Goal: Task Accomplishment & Management: Use online tool/utility

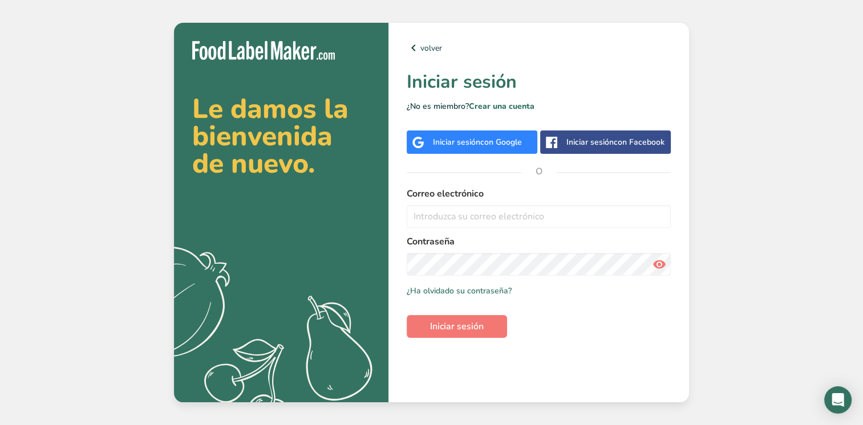
drag, startPoint x: 0, startPoint y: 0, endPoint x: 506, endPoint y: 138, distance: 524.9
click at [506, 138] on span "con Google" at bounding box center [501, 142] width 42 height 11
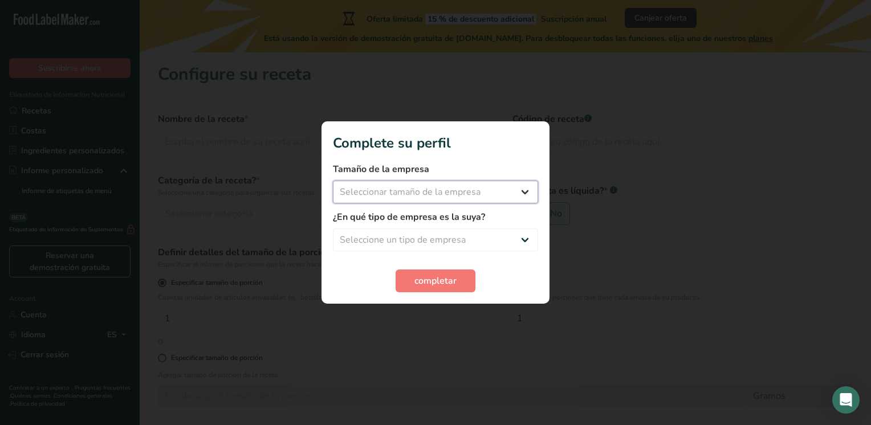
click at [424, 196] on select "Seleccionar tamaño de la empresa Menos de 10 empleados De 10 a 50 empleados De …" at bounding box center [435, 192] width 205 height 23
select select "1"
click at [333, 181] on select "Seleccionar tamaño de la empresa Menos de 10 empleados De 10 a 50 empleados De …" at bounding box center [435, 192] width 205 height 23
click at [392, 243] on select "Seleccione un tipo de empresa Fabricante de alimentos envasados Restaurante y c…" at bounding box center [435, 240] width 205 height 23
select select "1"
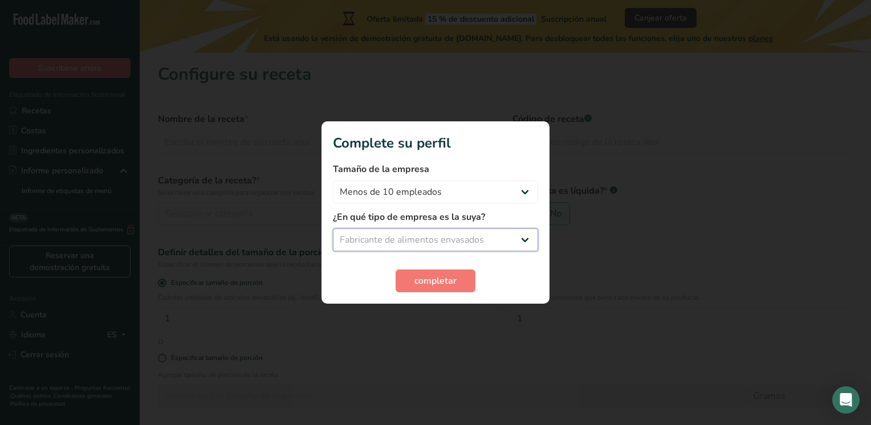
click at [333, 229] on select "Seleccione un tipo de empresa Fabricante de alimentos envasados Restaurante y c…" at bounding box center [435, 240] width 205 height 23
click at [429, 285] on span "completar" at bounding box center [436, 281] width 42 height 14
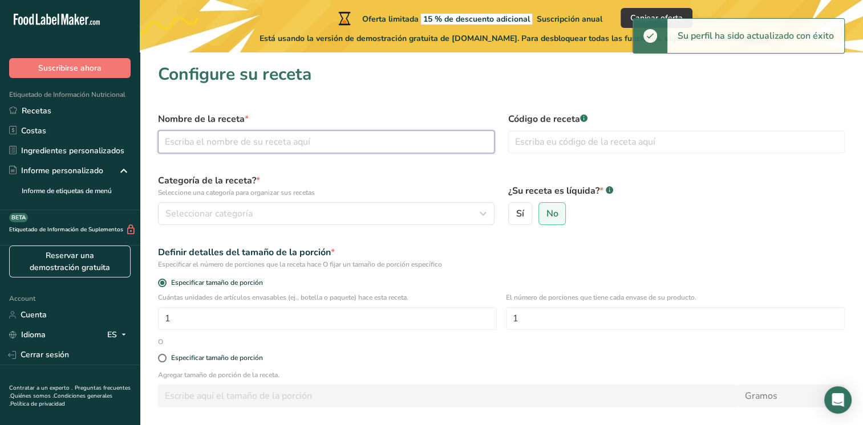
click at [250, 137] on input "text" at bounding box center [326, 142] width 336 height 23
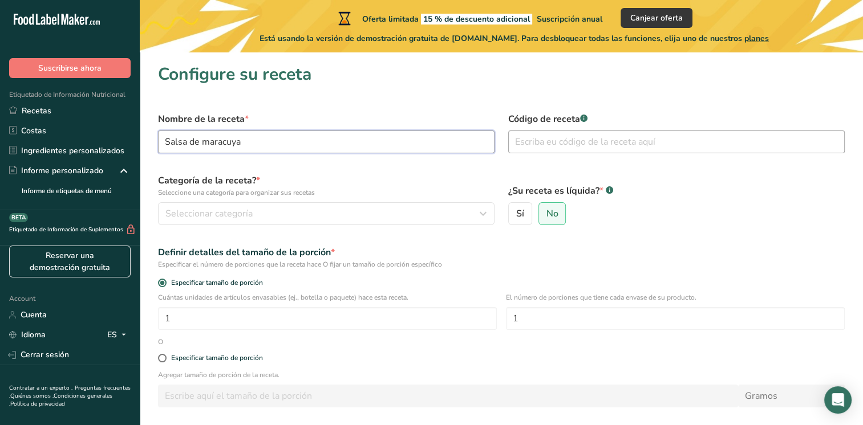
type input "Salsa de maracuya"
click at [562, 137] on input "text" at bounding box center [676, 142] width 336 height 23
type input "0001"
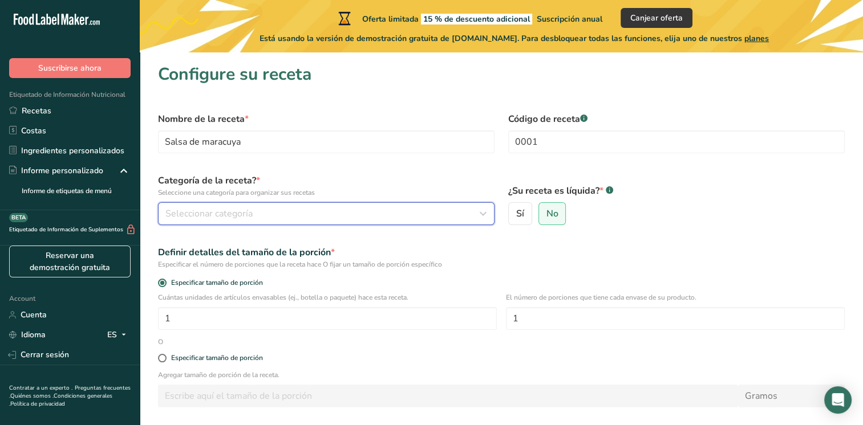
click at [340, 208] on div "Seleccionar categoría" at bounding box center [322, 214] width 315 height 14
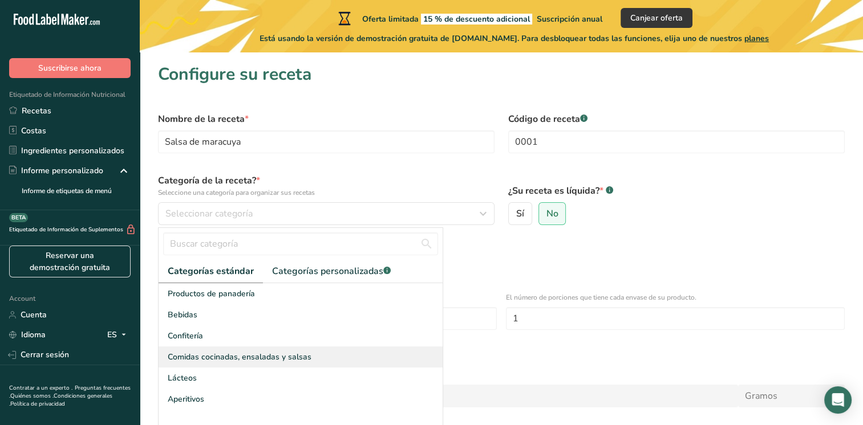
click at [225, 367] on div "Comidas cocinadas, ensaladas y salsas" at bounding box center [301, 357] width 284 height 21
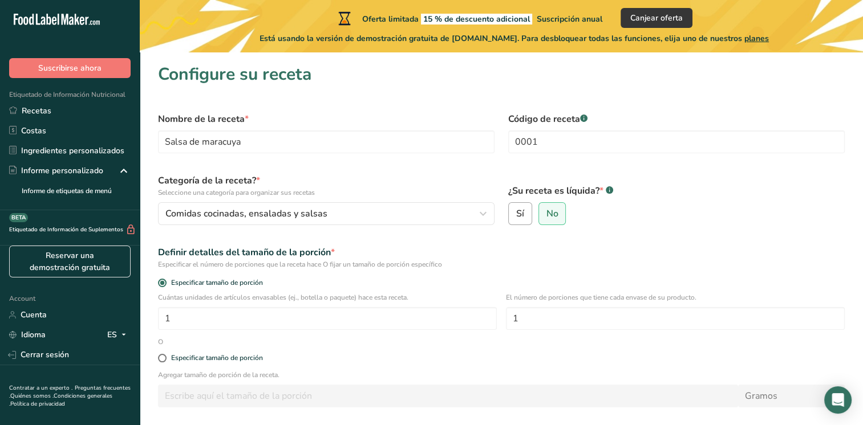
click at [527, 213] on label "Sí" at bounding box center [520, 213] width 24 height 23
click at [516, 213] on input "Sí" at bounding box center [512, 213] width 7 height 7
radio input "true"
radio input "false"
select select "22"
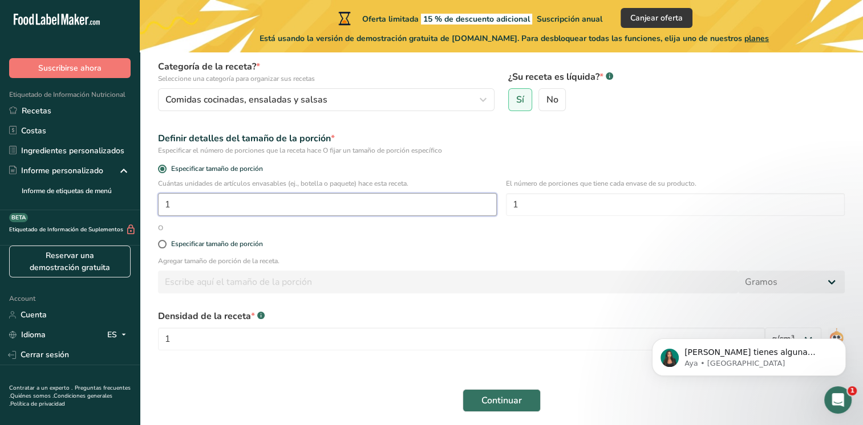
click at [195, 203] on input "1" at bounding box center [327, 204] width 339 height 23
click at [630, 211] on input "1" at bounding box center [675, 204] width 339 height 23
type input "190"
click at [388, 200] on input "1" at bounding box center [327, 204] width 339 height 23
click at [658, 205] on input "190" at bounding box center [675, 204] width 339 height 23
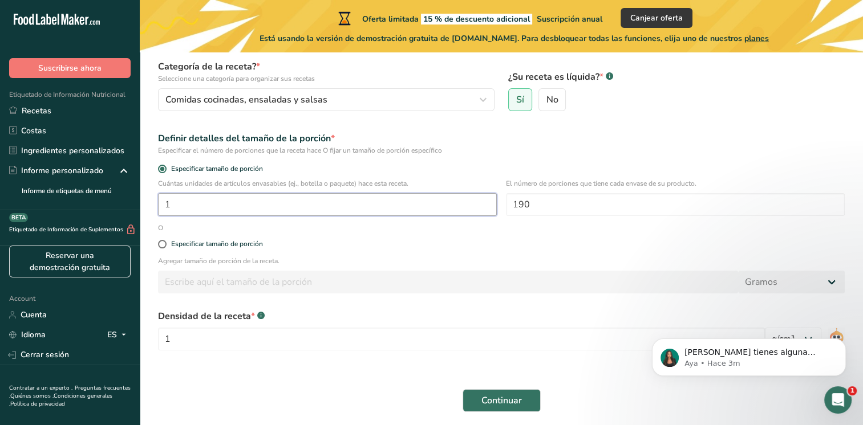
click at [388, 212] on input "1" at bounding box center [327, 204] width 339 height 23
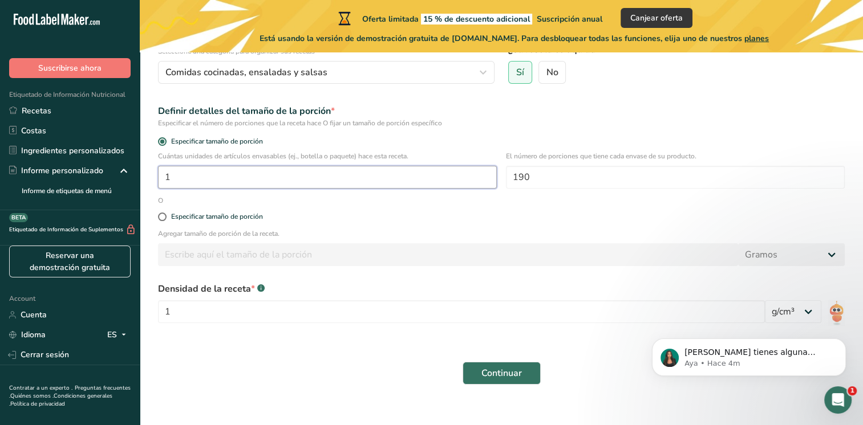
scroll to position [156, 0]
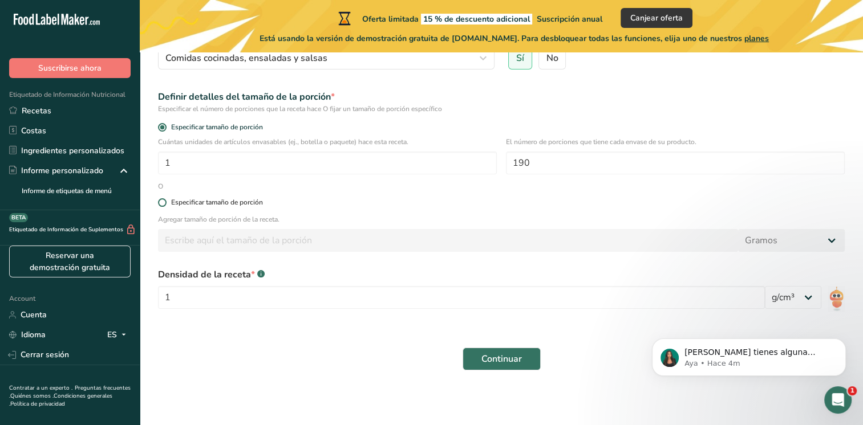
click at [160, 202] on span at bounding box center [162, 202] width 9 height 9
click at [160, 202] on input "Especificar tamaño de porción" at bounding box center [161, 202] width 7 height 7
radio input "true"
radio input "false"
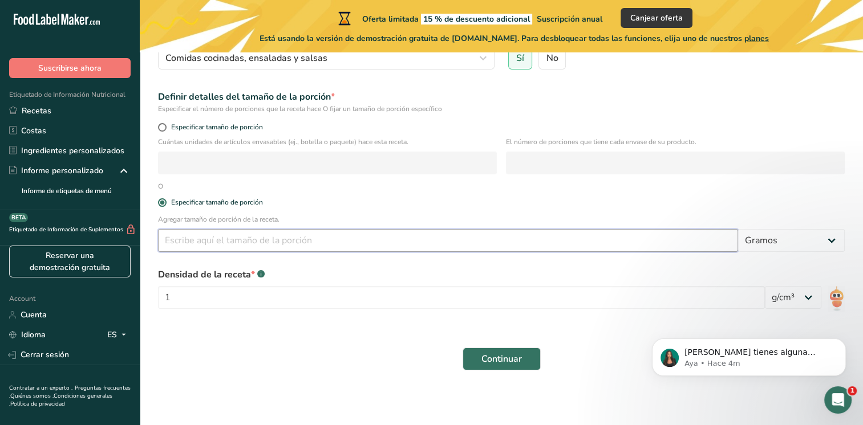
click at [239, 244] on input "number" at bounding box center [448, 240] width 580 height 23
click at [158, 123] on label "Especificar tamaño de porción" at bounding box center [501, 127] width 687 height 9
click at [158, 124] on input "Especificar tamaño de porción" at bounding box center [161, 127] width 7 height 7
radio input "true"
radio input "false"
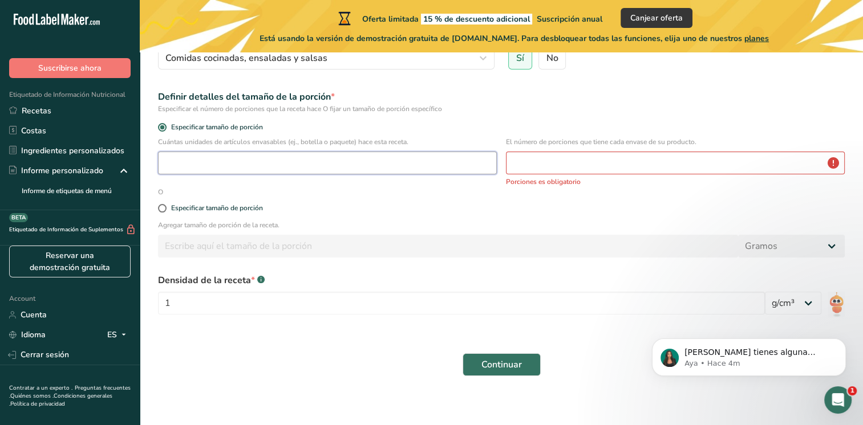
click at [313, 159] on input "number" at bounding box center [327, 163] width 339 height 23
click at [578, 157] on input "number" at bounding box center [675, 163] width 339 height 23
click at [449, 169] on input "4" at bounding box center [327, 163] width 339 height 23
type input "1"
type input "5"
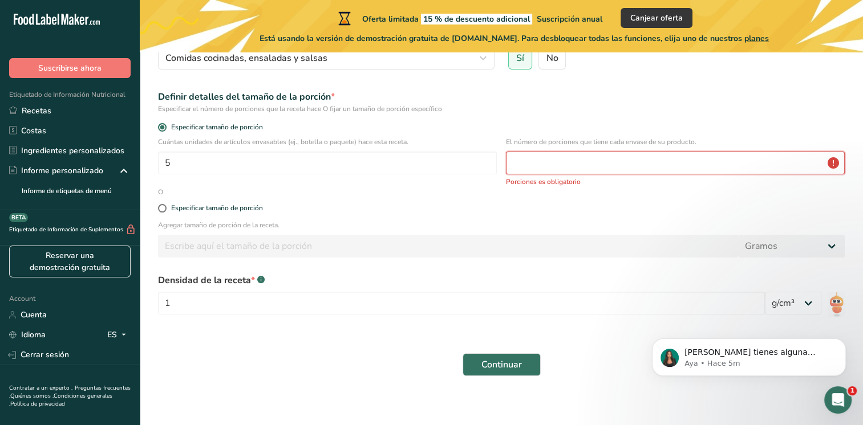
click at [561, 165] on input "number" at bounding box center [675, 163] width 339 height 23
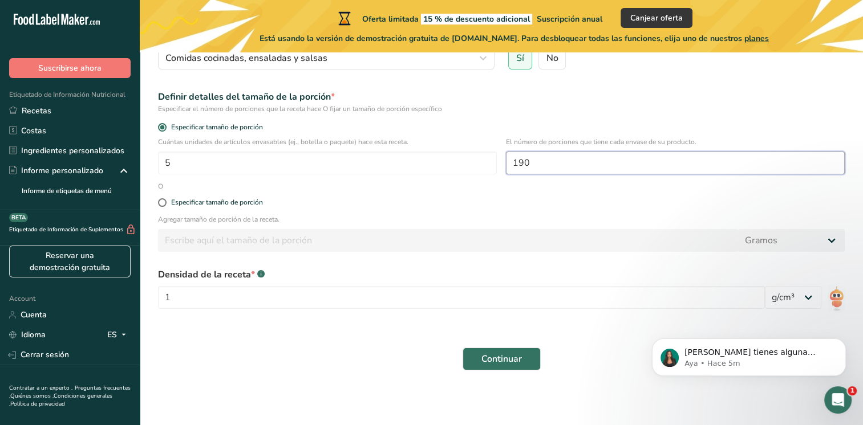
type input "190"
click at [163, 197] on div "Especificar tamaño de porción" at bounding box center [501, 203] width 700 height 23
click at [164, 202] on span at bounding box center [162, 202] width 9 height 9
click at [164, 202] on input "Especificar tamaño de porción" at bounding box center [161, 202] width 7 height 7
radio input "true"
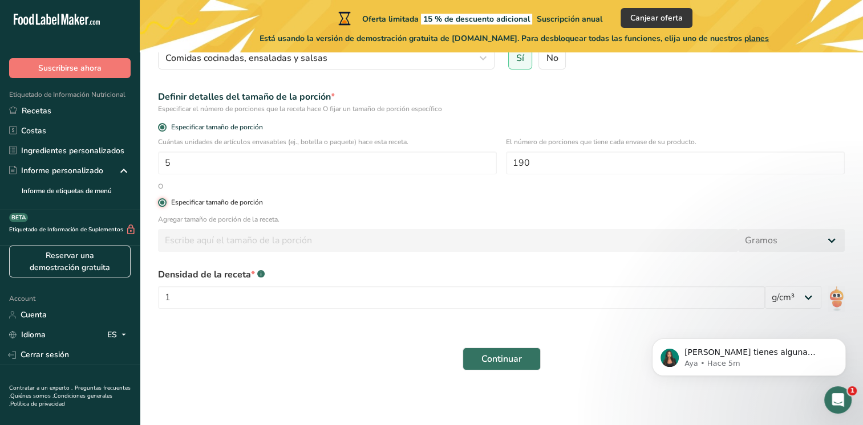
radio input "false"
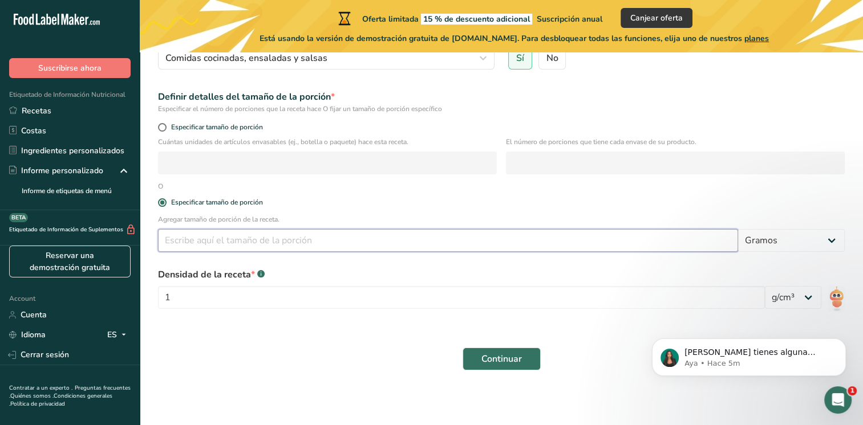
click at [258, 241] on input "number" at bounding box center [448, 240] width 580 height 23
type input "190"
click at [298, 257] on div "Agregar tamaño de porción de la receta. 190 Gramos kg mg mcg libras onza [GEOGR…" at bounding box center [501, 236] width 700 height 44
click at [817, 299] on select "lb/pie³ g/cm³" at bounding box center [793, 297] width 56 height 23
click at [765, 286] on select "lb/pie³ g/cm³" at bounding box center [793, 297] width 56 height 23
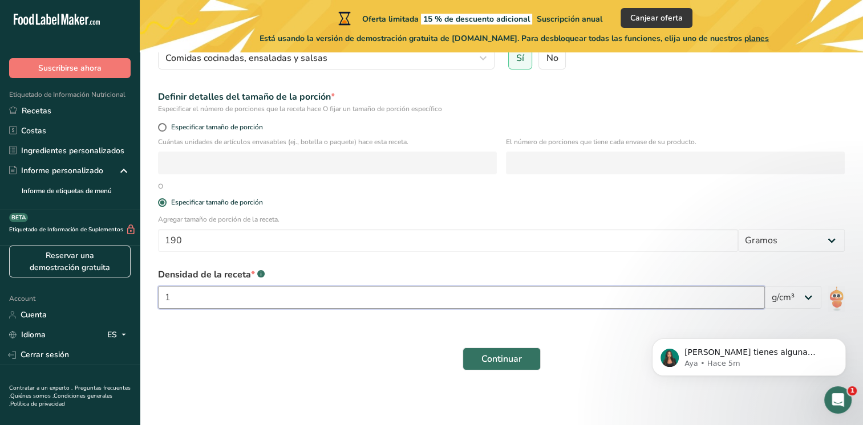
click at [208, 295] on input "1" at bounding box center [461, 297] width 607 height 23
type input "190"
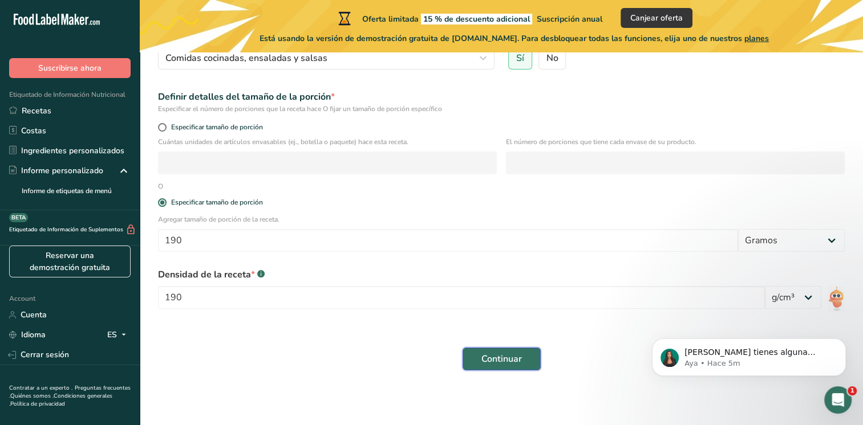
click at [489, 362] on span "Continuar" at bounding box center [501, 359] width 40 height 14
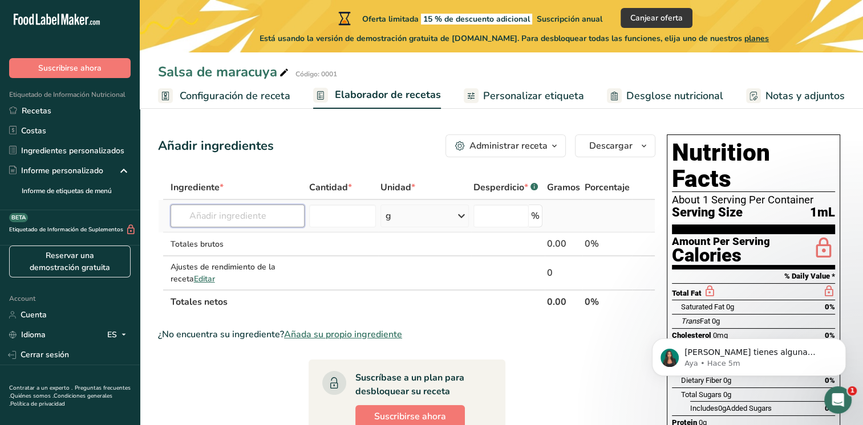
click at [255, 215] on input "text" at bounding box center [238, 216] width 134 height 23
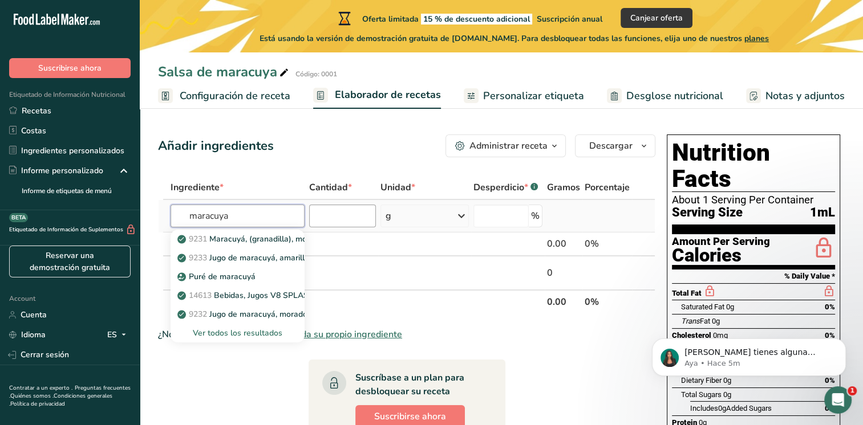
type input "maracuya"
click at [325, 220] on input "number" at bounding box center [342, 216] width 67 height 23
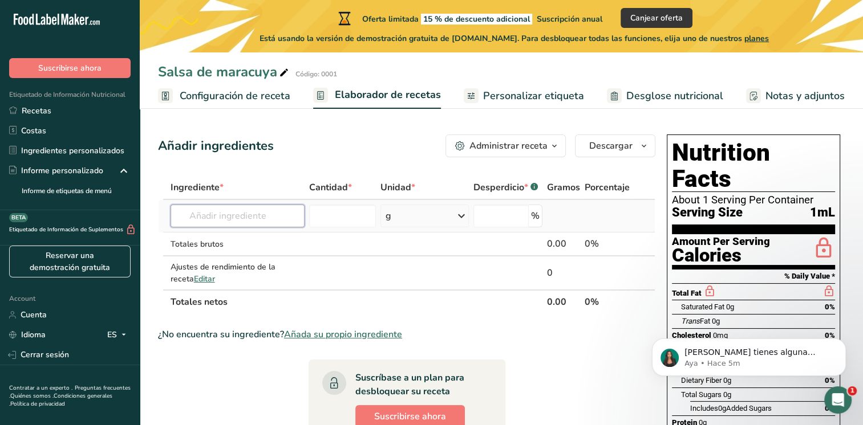
click at [239, 220] on input "text" at bounding box center [238, 216] width 134 height 23
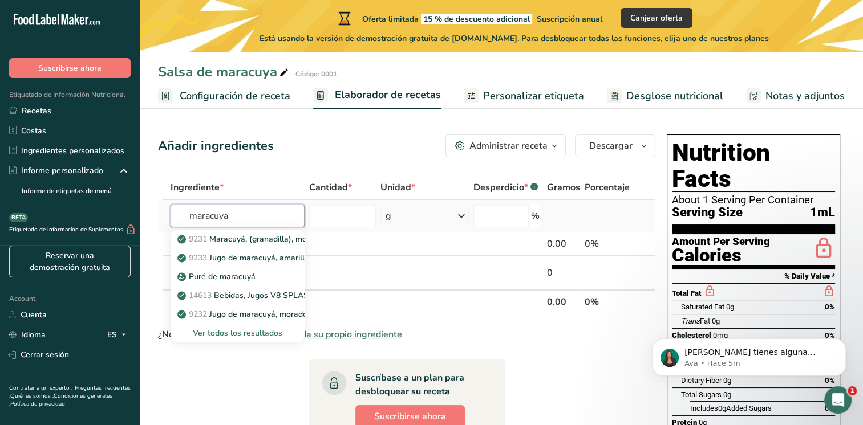
type input "maracuya"
click at [237, 333] on div "Ver todos los resultados" at bounding box center [238, 333] width 116 height 12
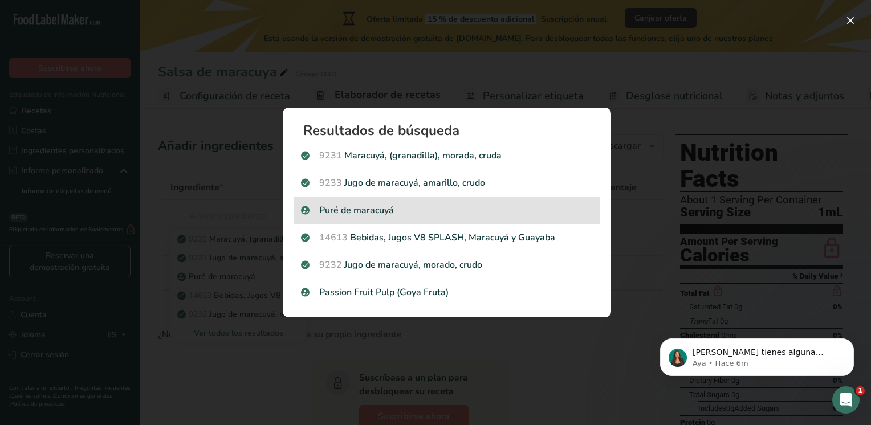
click at [493, 221] on div "Puré de maracuyá" at bounding box center [447, 210] width 306 height 27
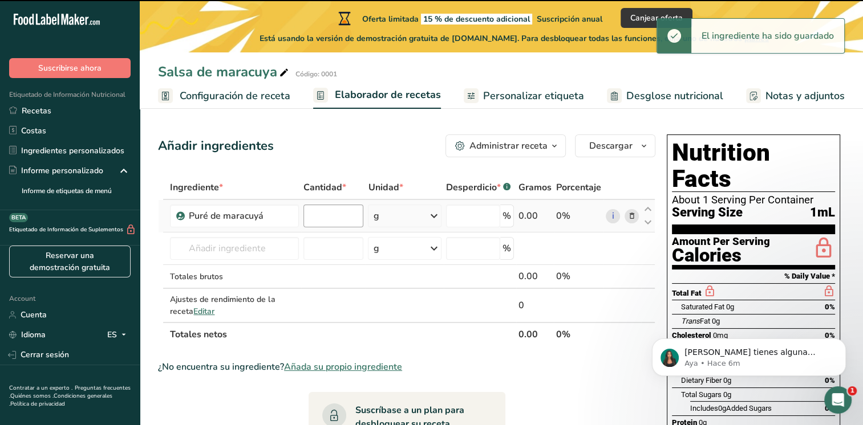
type input "0"
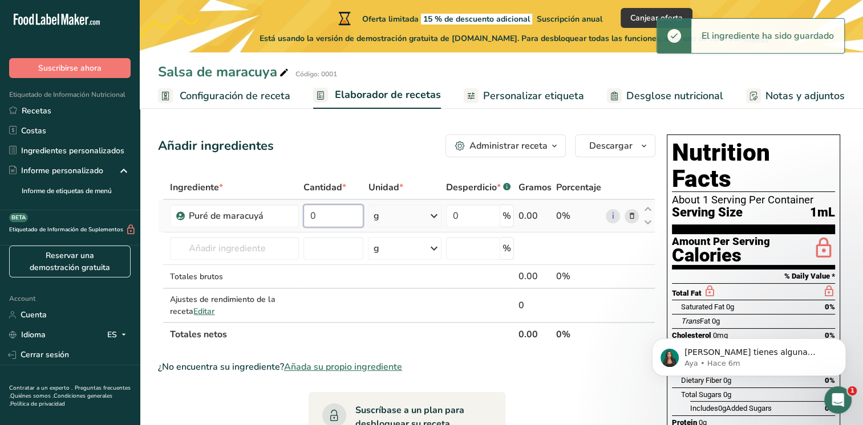
click at [330, 221] on input "0" at bounding box center [333, 216] width 60 height 23
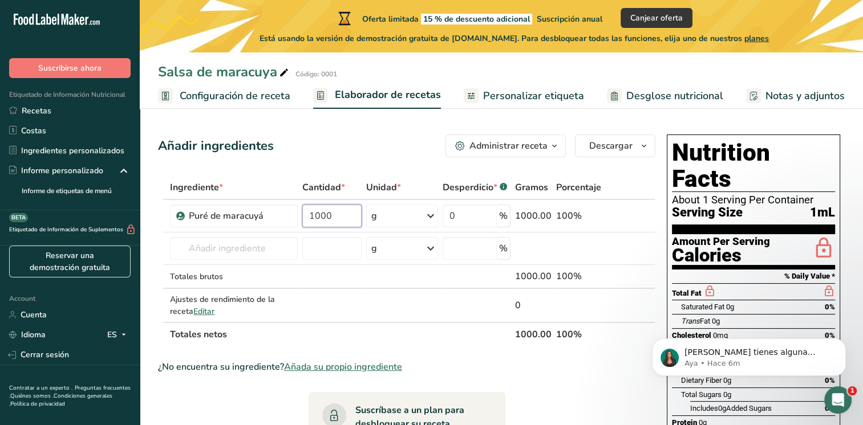
type input "1000"
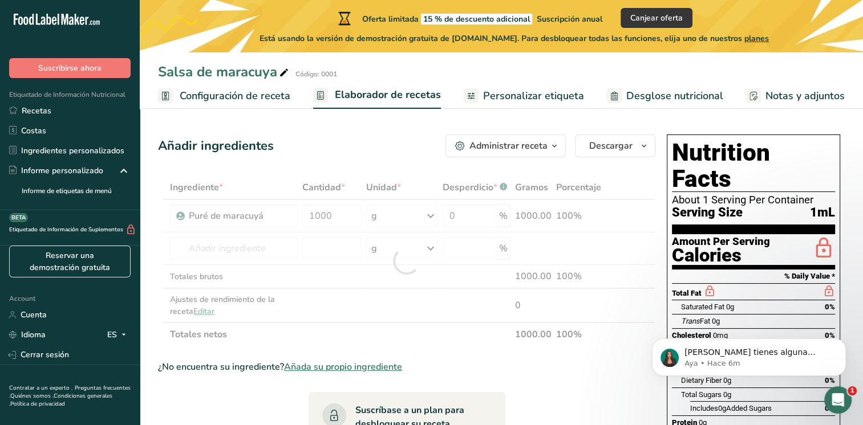
click at [262, 99] on span "Configuración de receta" at bounding box center [235, 95] width 111 height 15
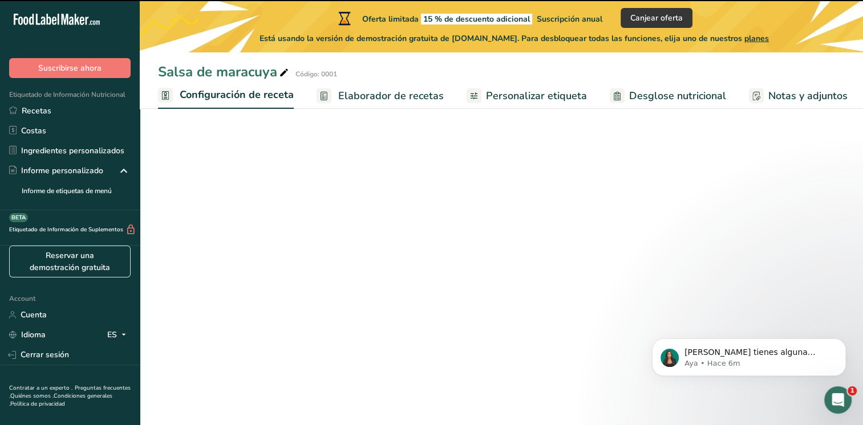
scroll to position [0, 4]
select select "22"
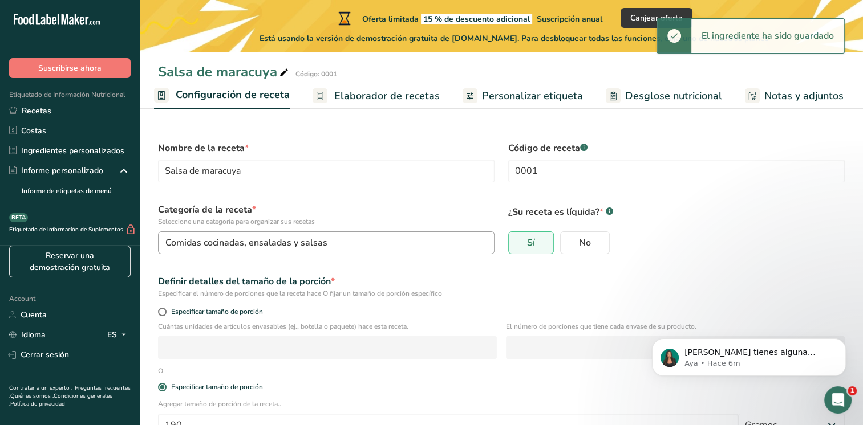
scroll to position [139, 0]
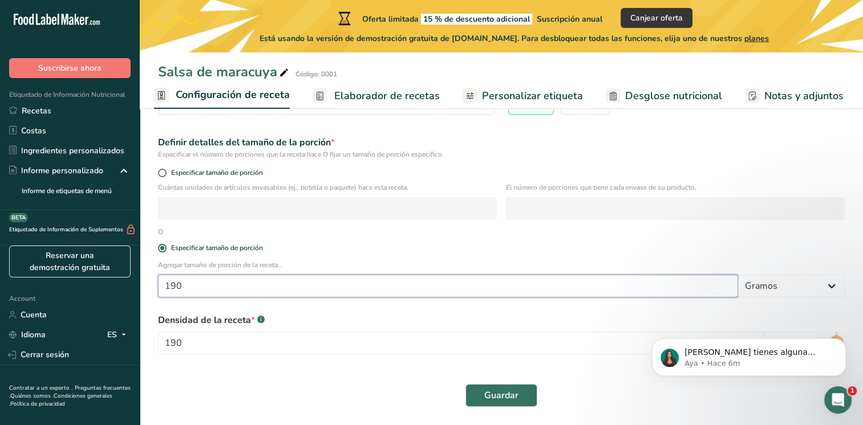
click at [355, 289] on input "190" at bounding box center [448, 286] width 580 height 23
click at [164, 172] on span at bounding box center [162, 173] width 9 height 9
click at [164, 172] on input "Especificar tamaño de porción" at bounding box center [161, 172] width 7 height 7
radio input "true"
radio input "false"
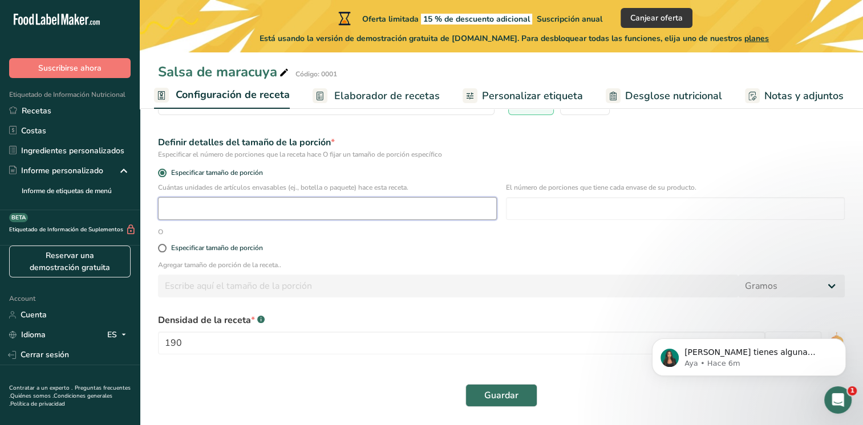
click at [233, 205] on input "number" at bounding box center [327, 208] width 339 height 23
type input "1"
type input "5"
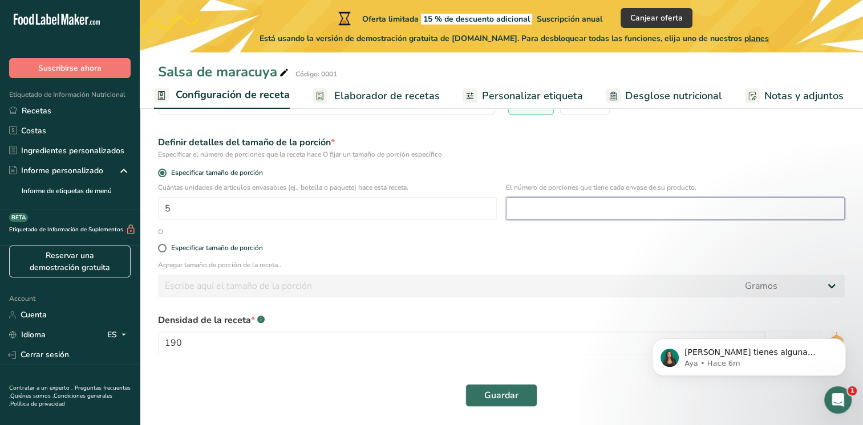
click at [571, 209] on input "number" at bounding box center [675, 208] width 339 height 23
type input "10"
click at [391, 95] on span "Elaborador de recetas" at bounding box center [386, 95] width 105 height 15
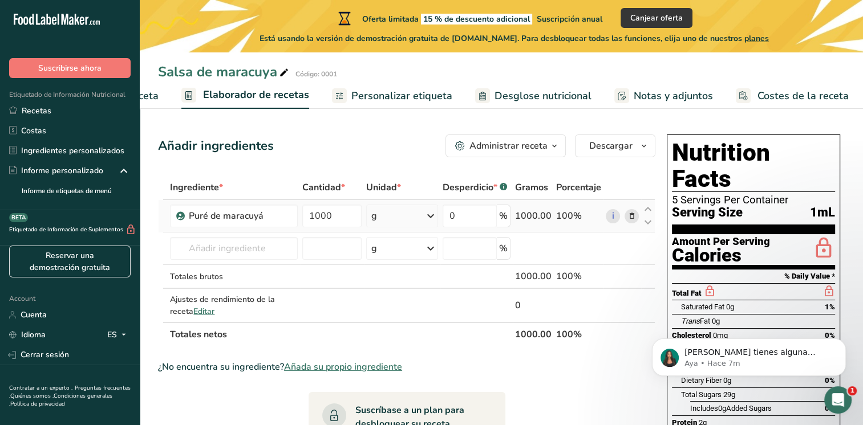
click at [391, 216] on div "g" at bounding box center [402, 216] width 72 height 23
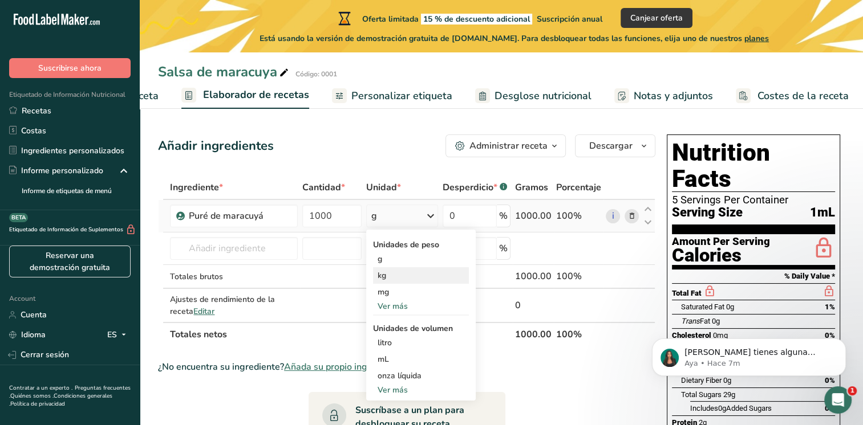
click at [393, 279] on div "kg" at bounding box center [421, 275] width 96 height 17
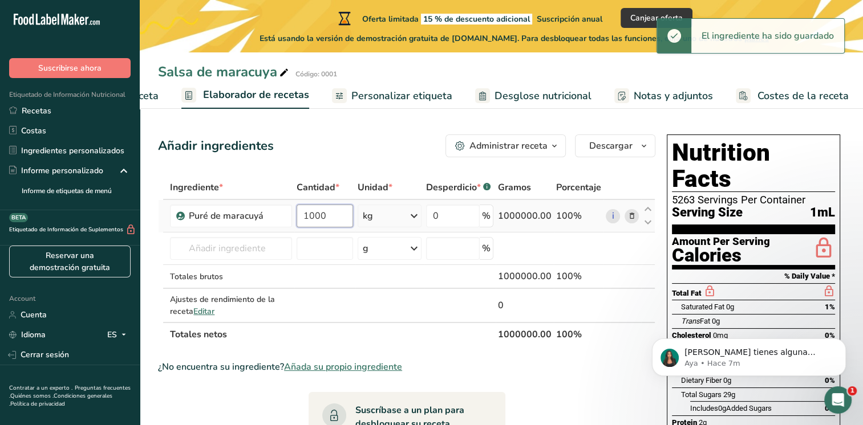
click at [338, 213] on input "1000" at bounding box center [325, 216] width 56 height 23
type input "1"
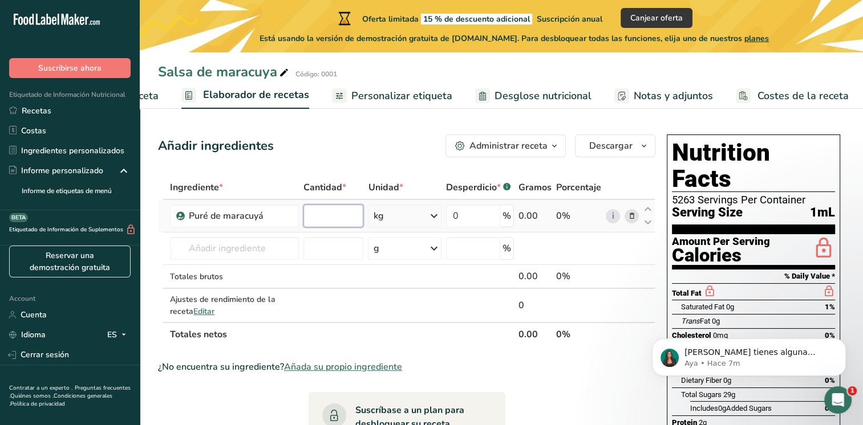
type input "1"
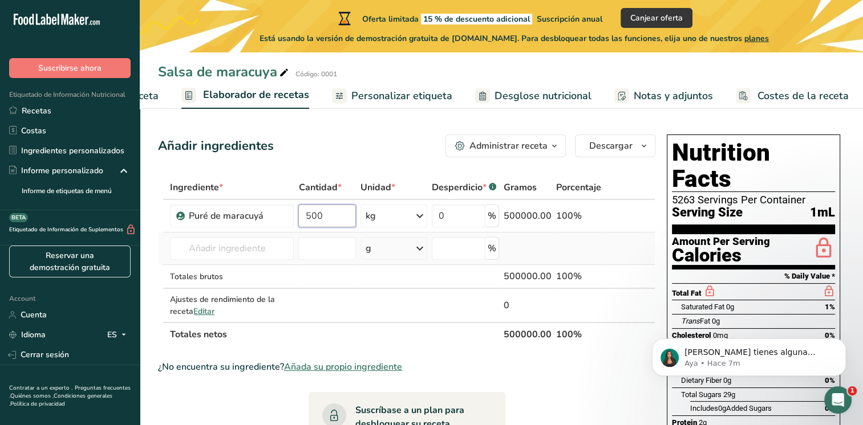
type input "500"
click at [571, 241] on div "Ingrediente * Cantidad * Unidad * Desperdicio * .a-a{fill:#347362;}.b-a{fill:#f…" at bounding box center [406, 261] width 497 height 171
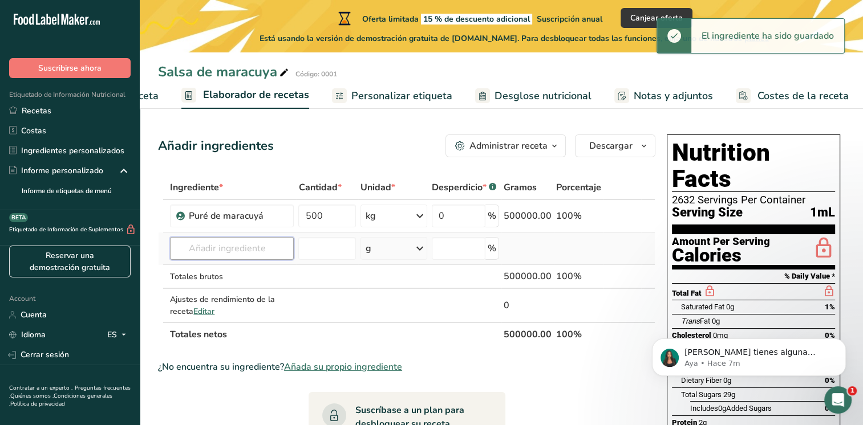
click at [210, 247] on input "text" at bounding box center [232, 248] width 124 height 23
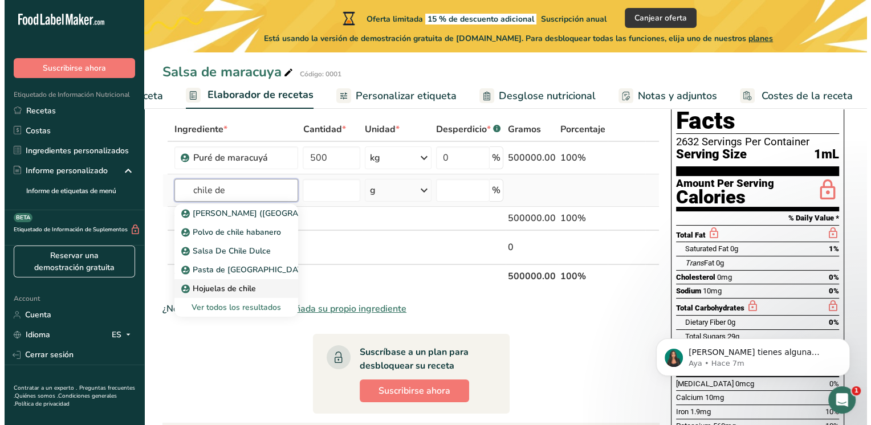
scroll to position [114, 0]
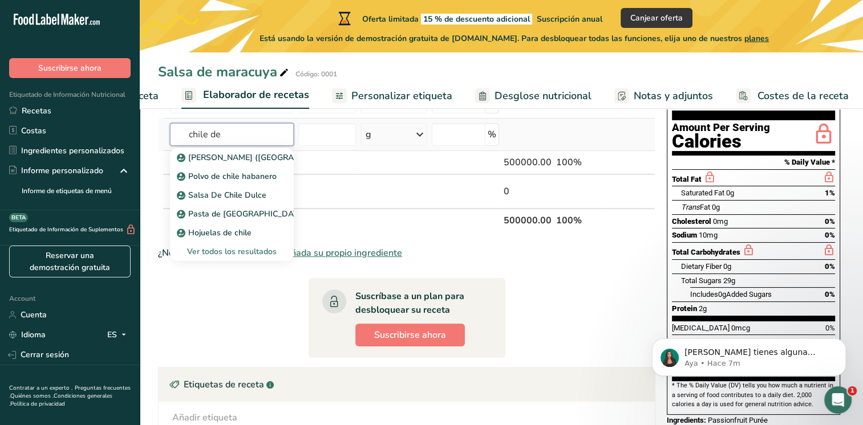
type input "chile de"
click at [235, 249] on div "Ver todos los resultados" at bounding box center [231, 252] width 105 height 12
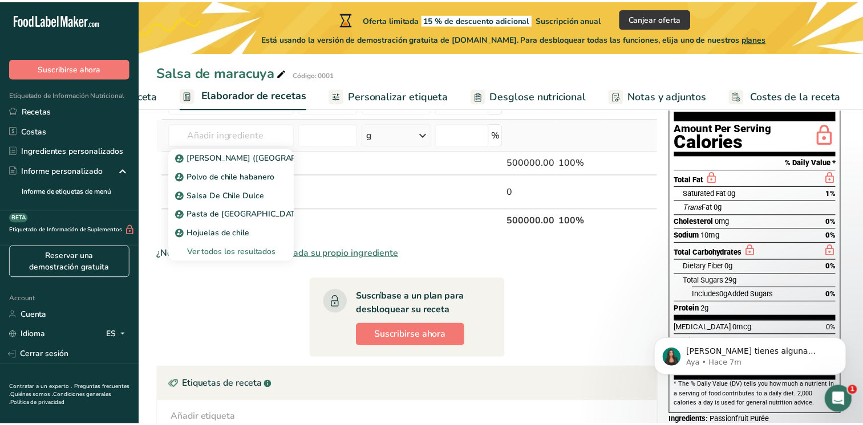
scroll to position [0, 123]
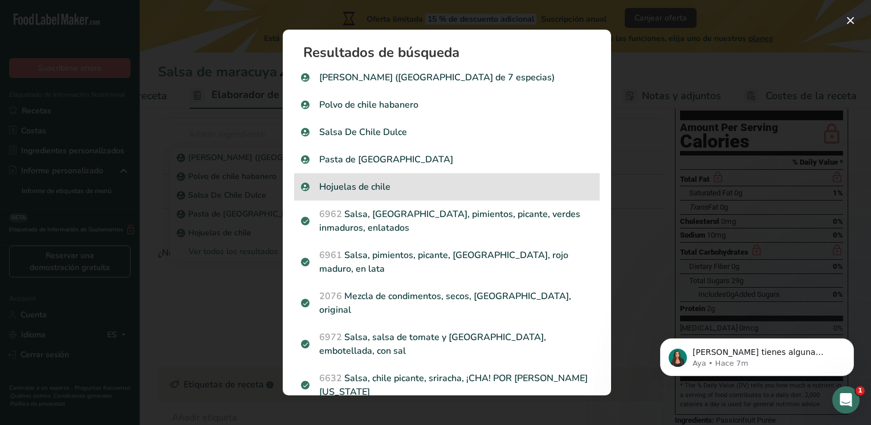
click at [356, 180] on p "Hojuelas de chile" at bounding box center [447, 187] width 292 height 14
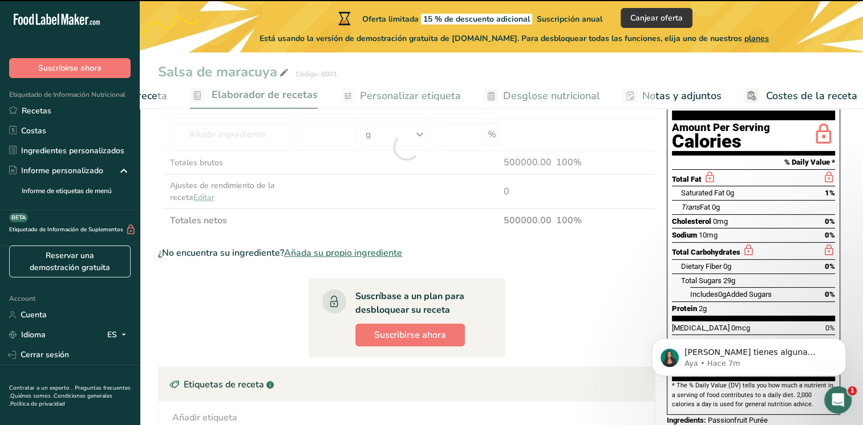
type input "0"
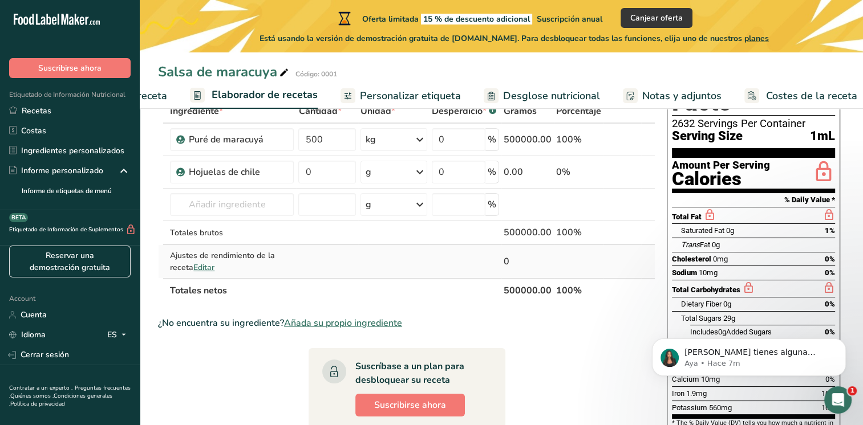
scroll to position [57, 0]
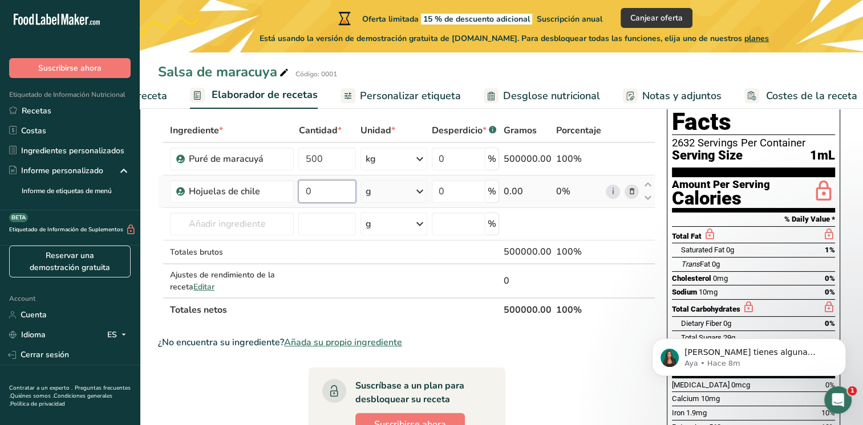
click at [340, 193] on input "0" at bounding box center [326, 191] width 57 height 23
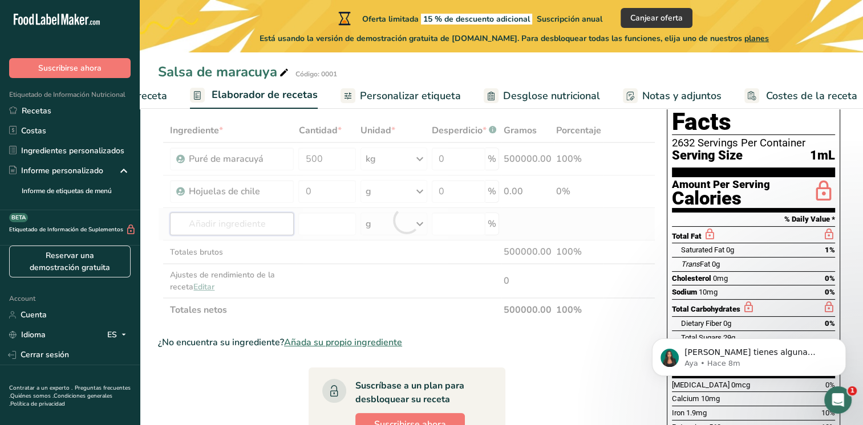
click at [249, 225] on div "Ingrediente * Cantidad * Unidad * Desperdicio * .a-a{fill:#347362;}.b-a{fill:#f…" at bounding box center [406, 221] width 497 height 204
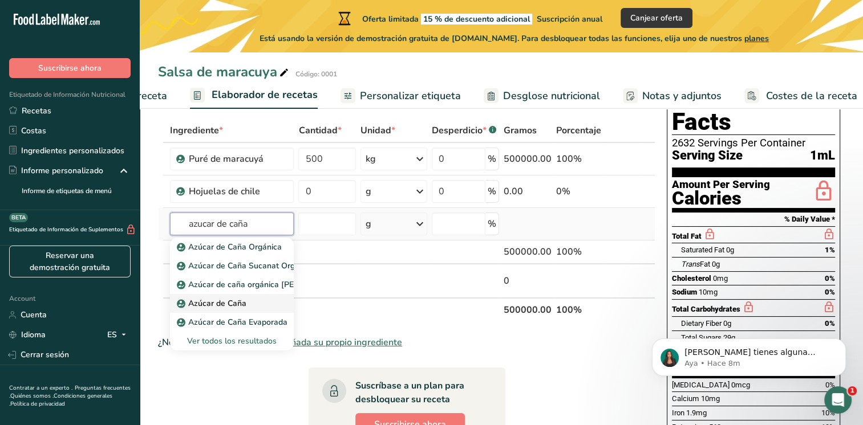
type input "azucar de caña"
click at [226, 303] on p "Azúcar de Caña" at bounding box center [212, 304] width 67 height 12
type input "Sugar, Cane USDA Verified"
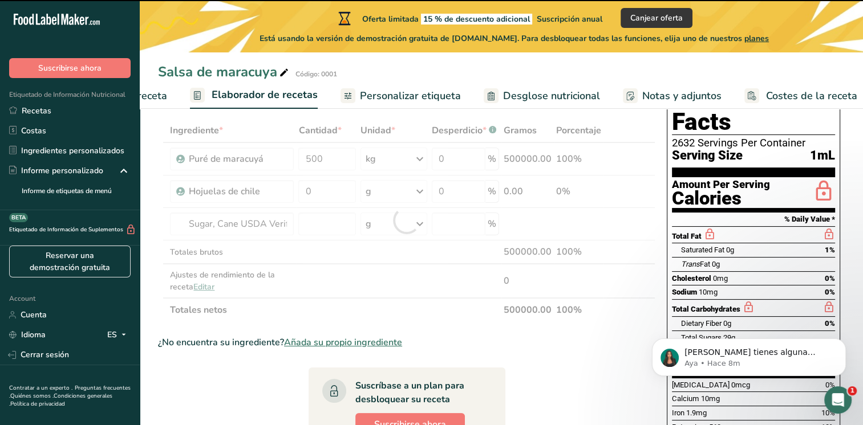
type input "0"
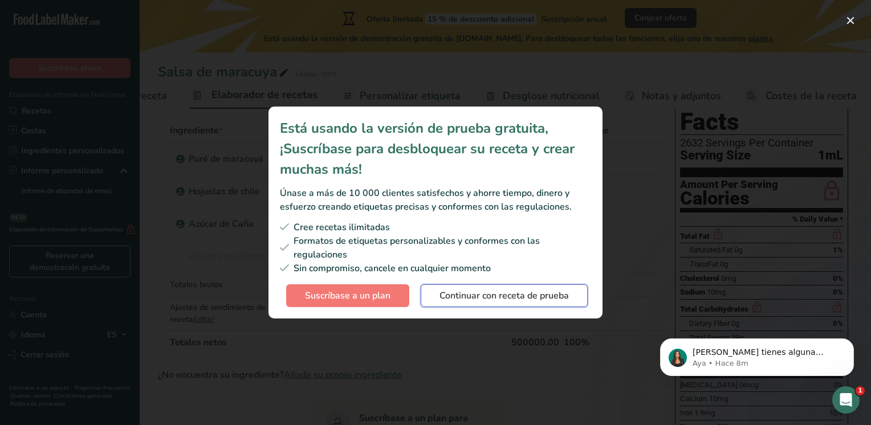
click at [449, 292] on span "Continuar con receta de prueba" at bounding box center [504, 296] width 129 height 14
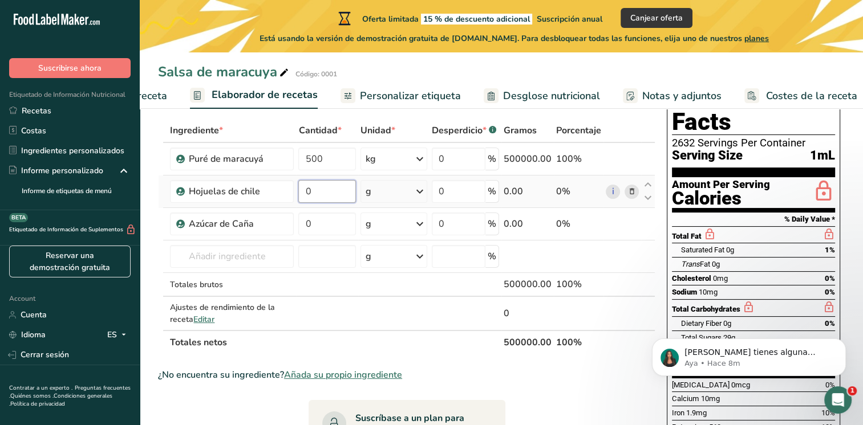
click at [337, 197] on input "0" at bounding box center [326, 191] width 57 height 23
type input "1"
type input "50"
click at [335, 219] on div "Ingrediente * Cantidad * Unidad * Desperdicio * .a-a{fill:#347362;}.b-a{fill:#f…" at bounding box center [406, 237] width 497 height 236
type input "5"
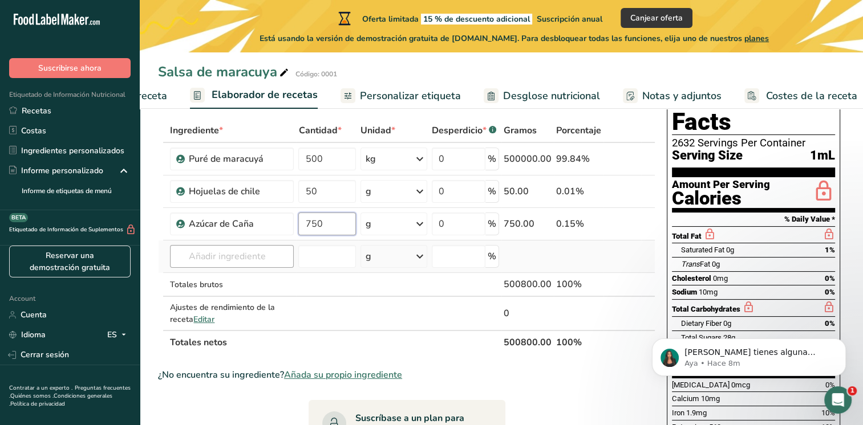
type input "750"
click at [260, 260] on div "Ingrediente * Cantidad * Unidad * Desperdicio * .a-a{fill:#347362;}.b-a{fill:#f…" at bounding box center [406, 237] width 497 height 236
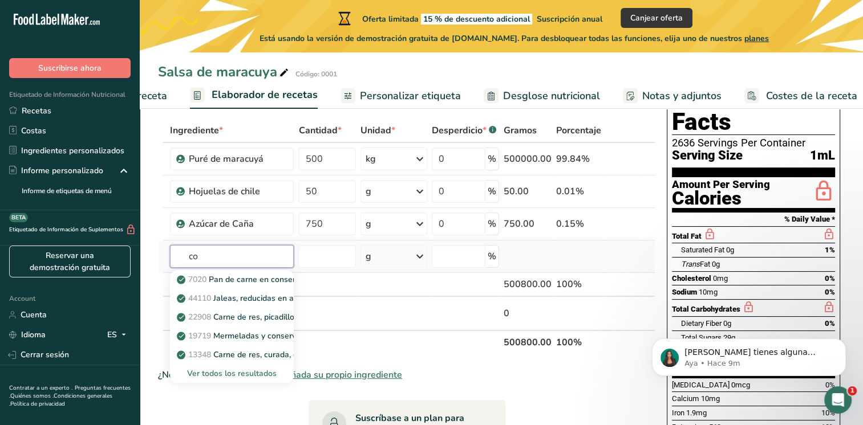
type input "c"
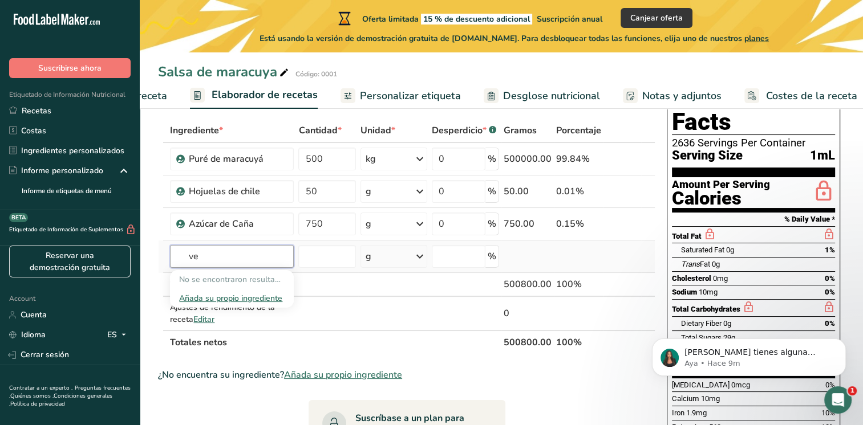
type input "v"
type input "bensuato"
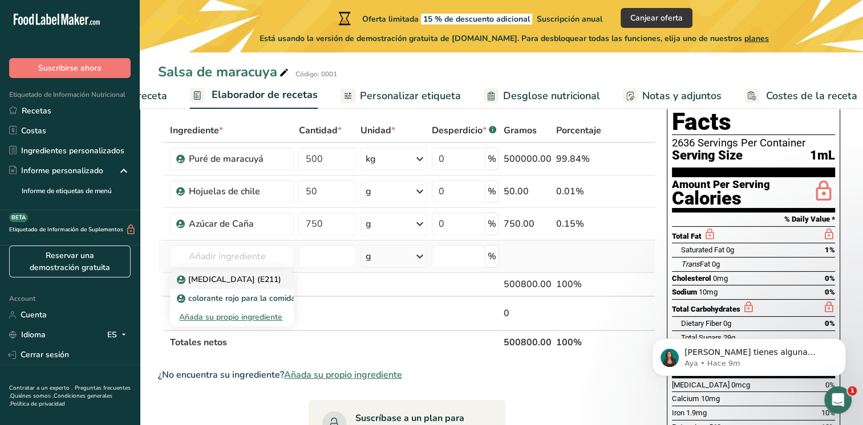
click at [235, 282] on p "[MEDICAL_DATA] (E211)" at bounding box center [230, 280] width 102 height 12
type input "[MEDICAL_DATA] (E211)"
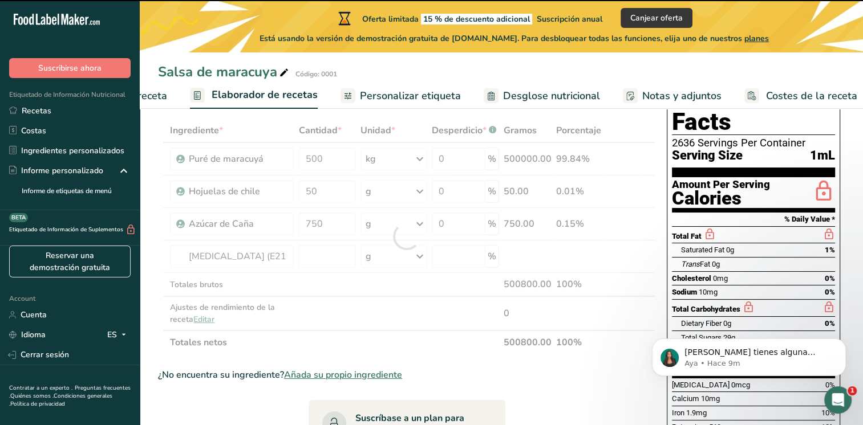
type input "0"
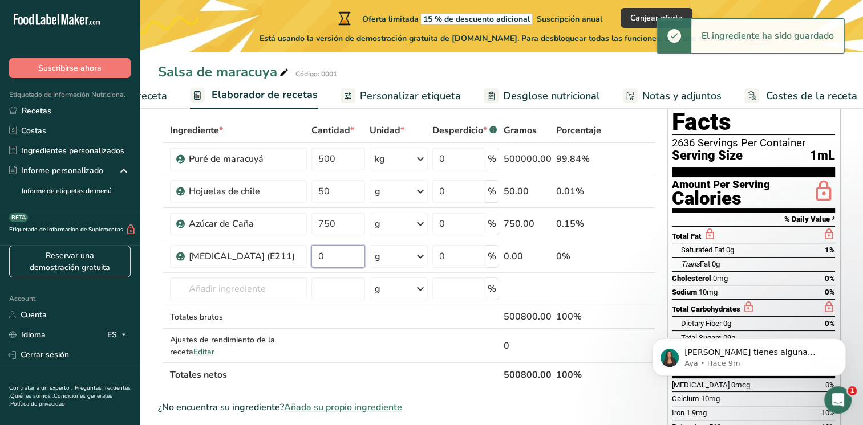
click at [340, 257] on input "0" at bounding box center [338, 256] width 54 height 23
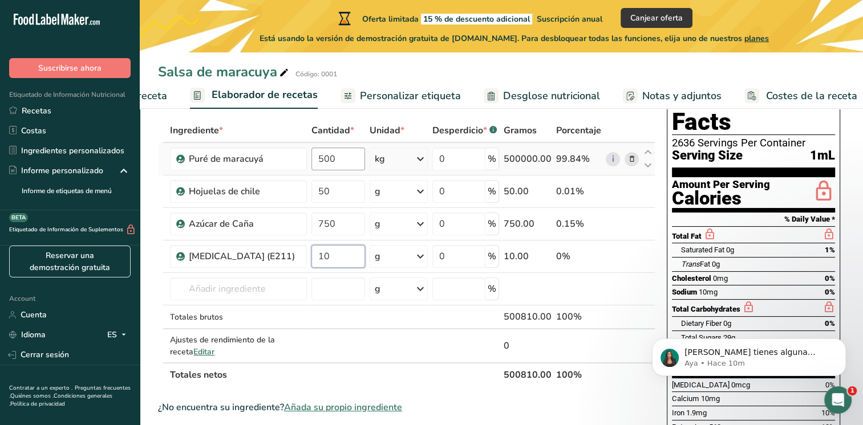
type input "10"
click at [350, 159] on div "Ingrediente * Cantidad * Unidad * Desperdicio * .a-a{fill:#347362;}.b-a{fill:#f…" at bounding box center [406, 253] width 497 height 269
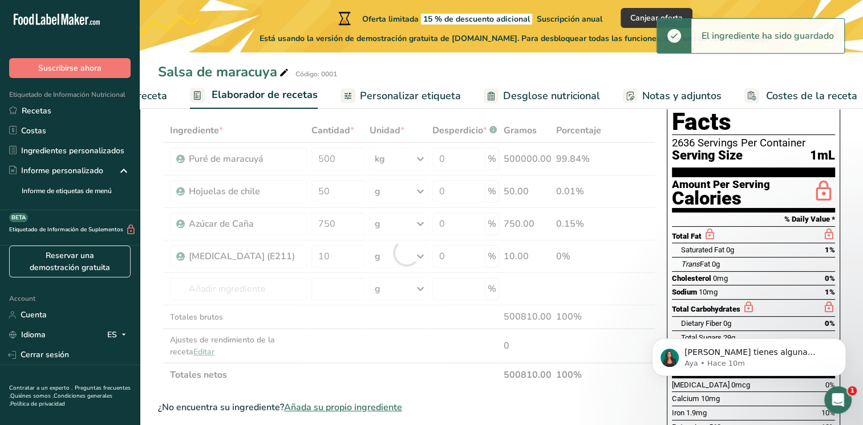
click at [387, 159] on div "Ingrediente * Cantidad * Unidad * Desperdicio * .a-a{fill:#347362;}.b-a{fill:#f…" at bounding box center [406, 253] width 497 height 269
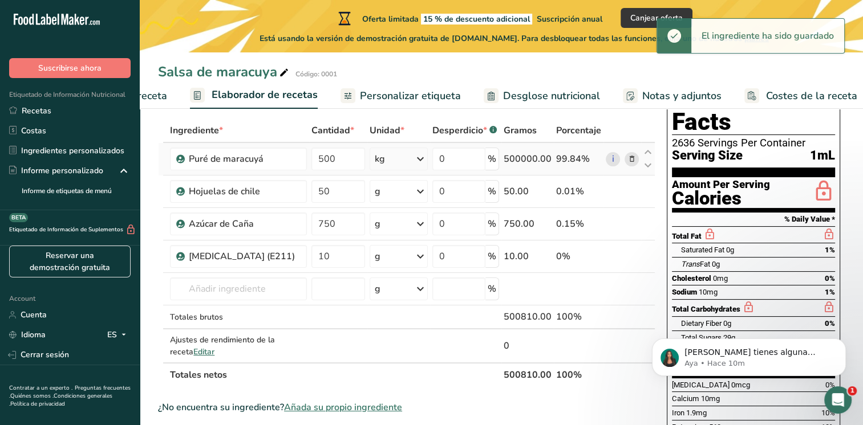
click at [422, 160] on icon at bounding box center [420, 159] width 14 height 21
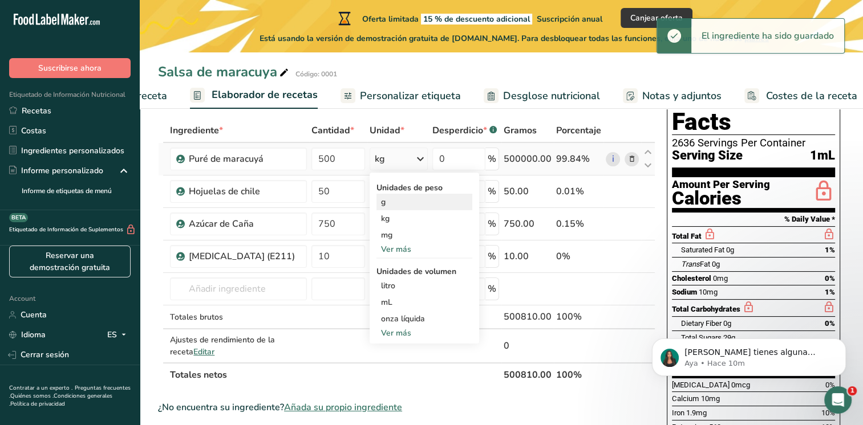
click at [404, 208] on div "g" at bounding box center [424, 202] width 96 height 17
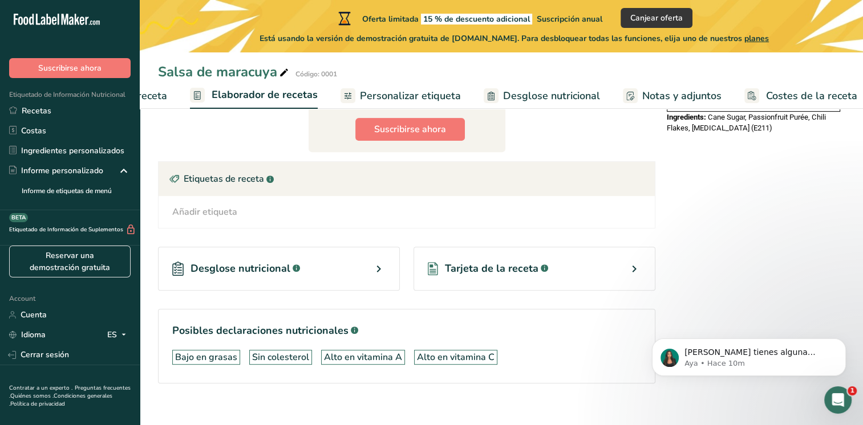
scroll to position [428, 0]
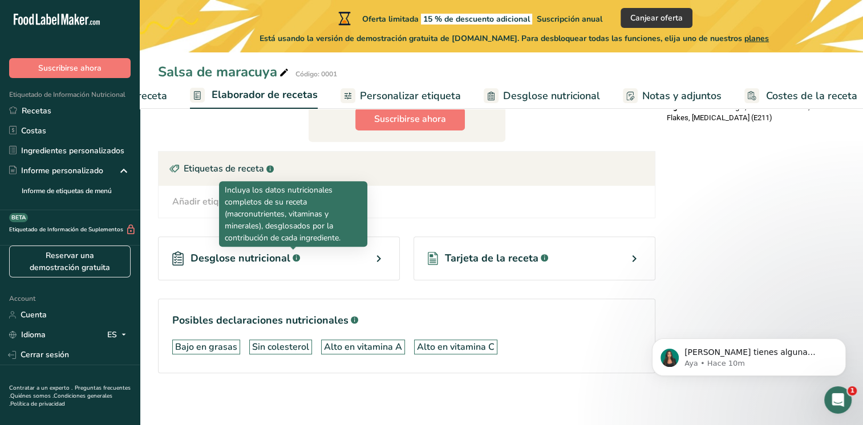
click at [293, 258] on rect at bounding box center [296, 257] width 7 height 7
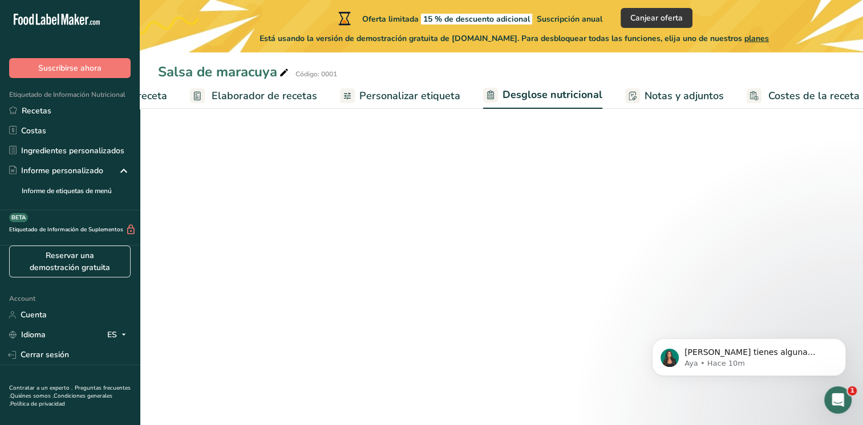
select select "Calories"
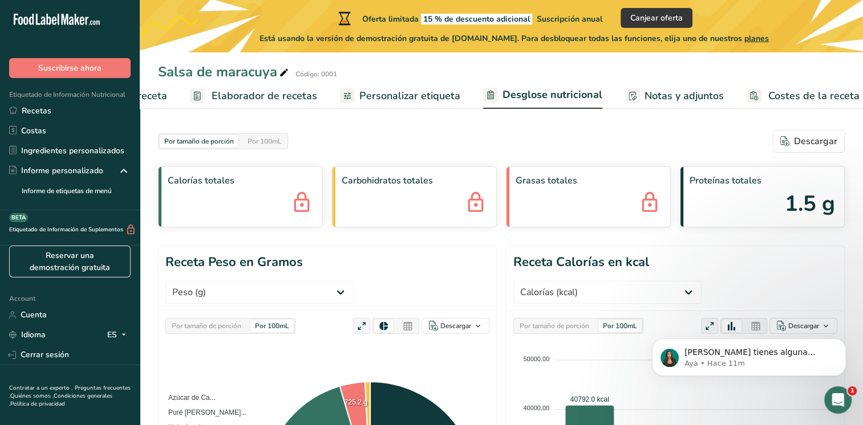
click at [551, 99] on span "Desglose nutricional" at bounding box center [552, 94] width 100 height 15
click at [806, 145] on div "Descargar" at bounding box center [808, 142] width 57 height 14
click at [418, 96] on span "Personalizar etiqueta" at bounding box center [401, 95] width 101 height 15
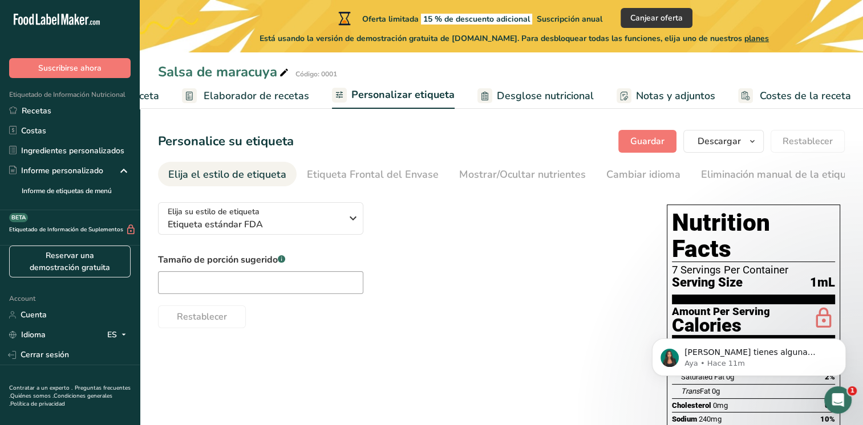
scroll to position [0, 132]
click at [520, 146] on div "Personalice su etiqueta [GEOGRAPHIC_DATA] [GEOGRAPHIC_DATA] [PERSON_NAME] qué m…" at bounding box center [501, 141] width 687 height 23
click at [641, 146] on span "Guardar" at bounding box center [647, 142] width 34 height 14
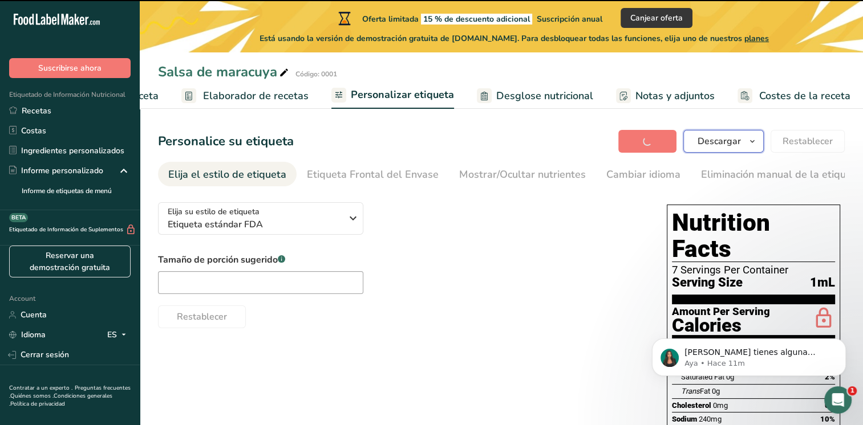
click at [737, 146] on span "Descargar" at bounding box center [718, 142] width 43 height 14
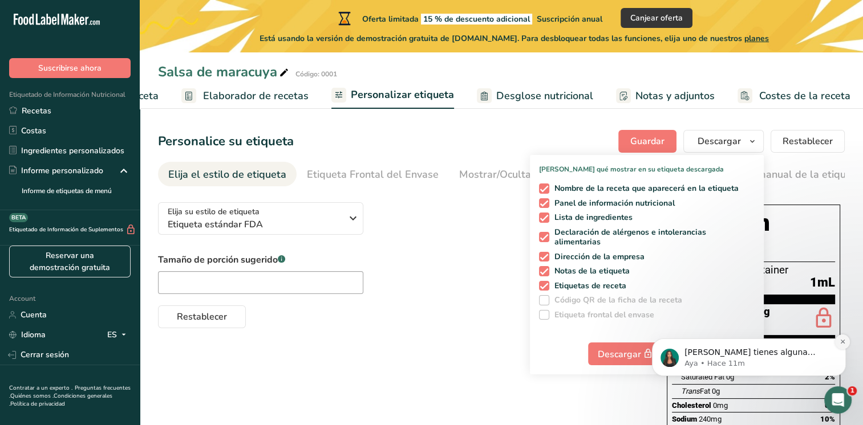
click at [843, 342] on icon "Dismiss notification" at bounding box center [842, 342] width 6 height 6
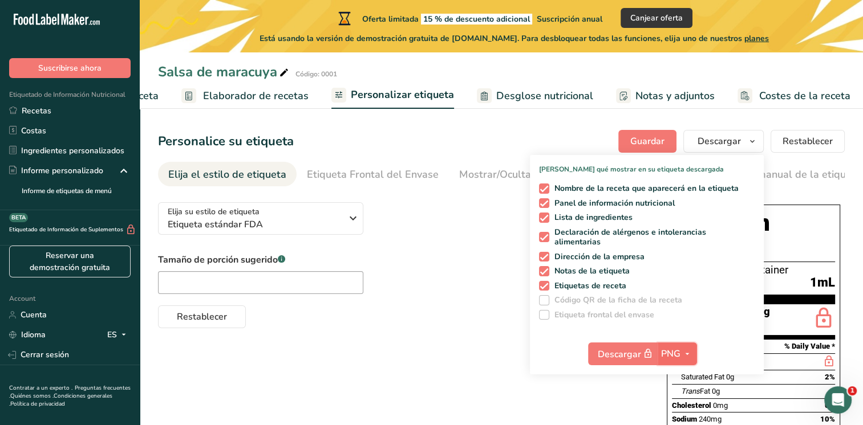
click at [687, 356] on icon "button" at bounding box center [687, 354] width 9 height 14
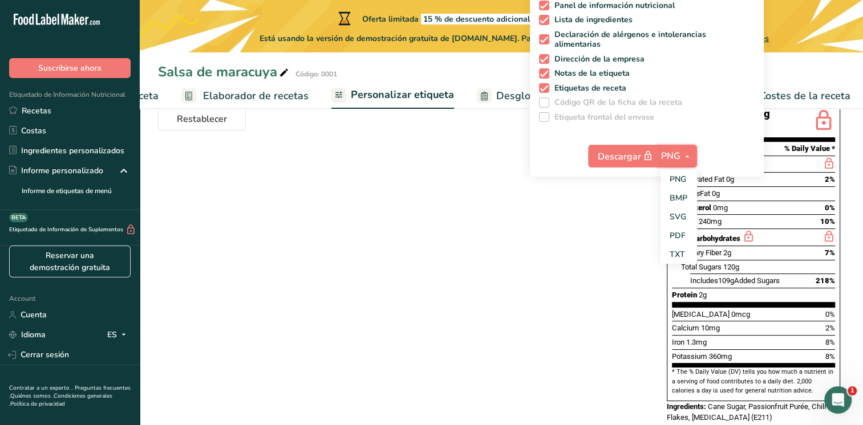
scroll to position [198, 0]
click at [681, 234] on link "PDF" at bounding box center [678, 235] width 36 height 19
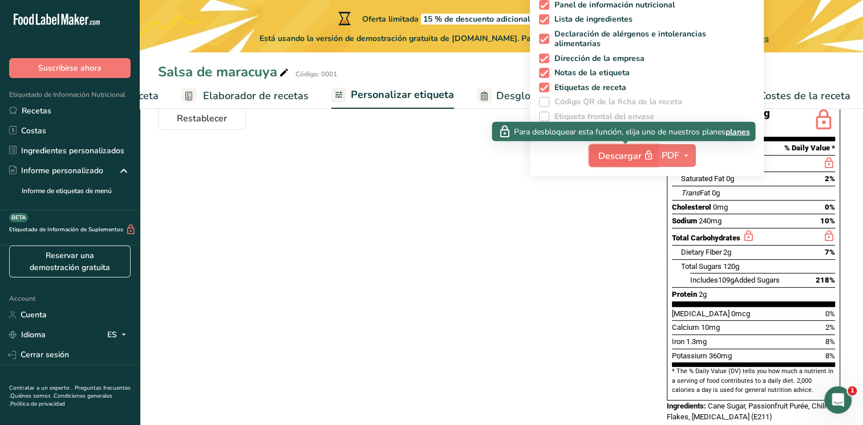
click at [641, 153] on span "Descargar" at bounding box center [626, 156] width 57 height 14
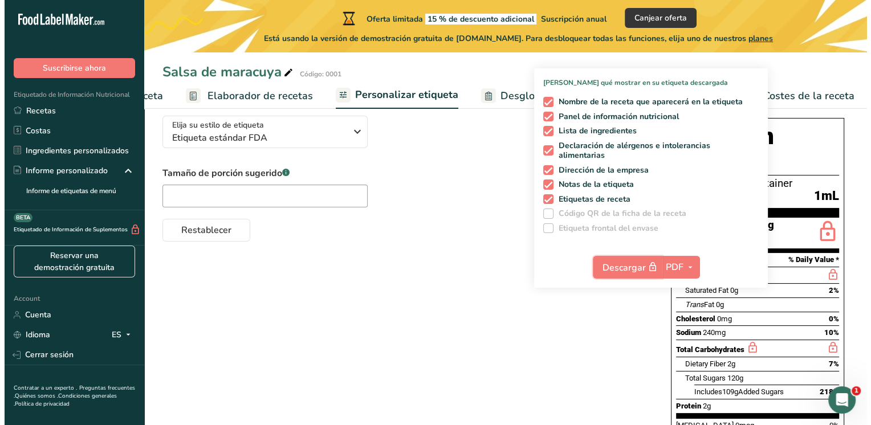
scroll to position [84, 0]
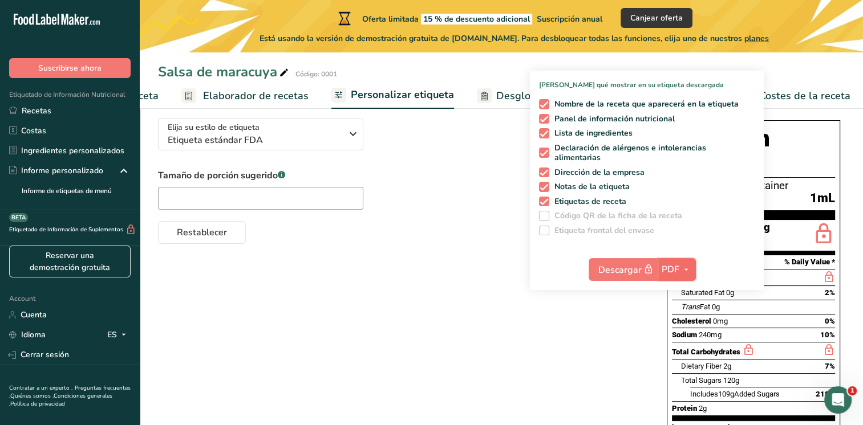
click at [671, 261] on button "PDF" at bounding box center [677, 269] width 38 height 23
click at [680, 289] on link "PNG" at bounding box center [677, 292] width 36 height 19
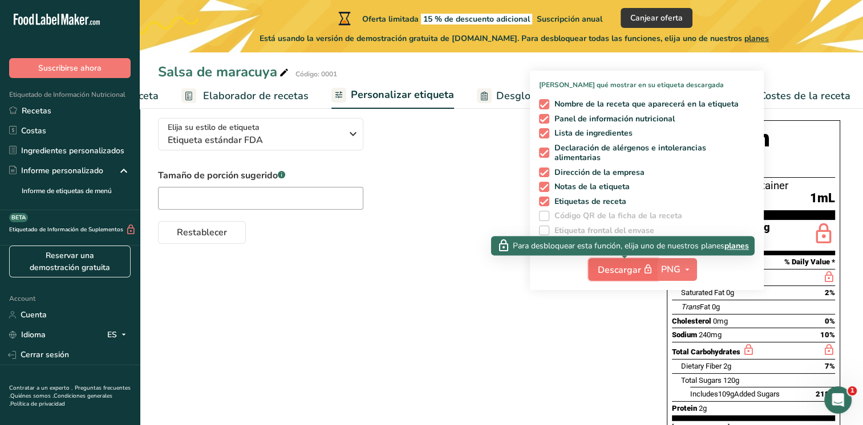
click at [632, 265] on span "Descargar" at bounding box center [626, 270] width 57 height 14
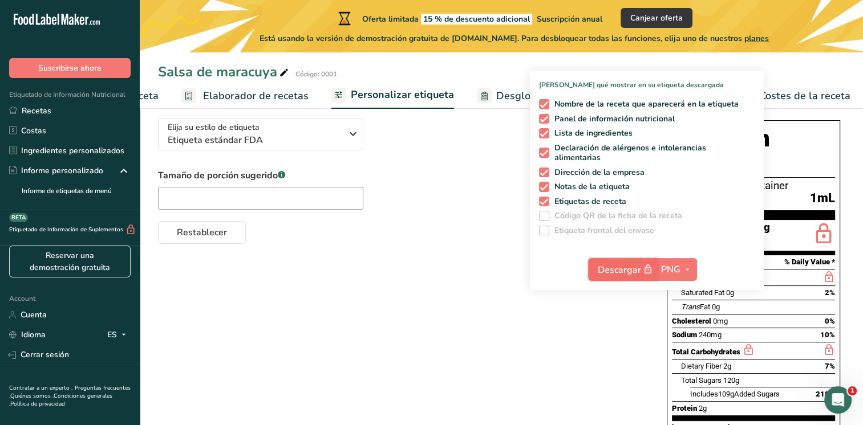
click at [632, 265] on span "Descargar" at bounding box center [626, 270] width 57 height 14
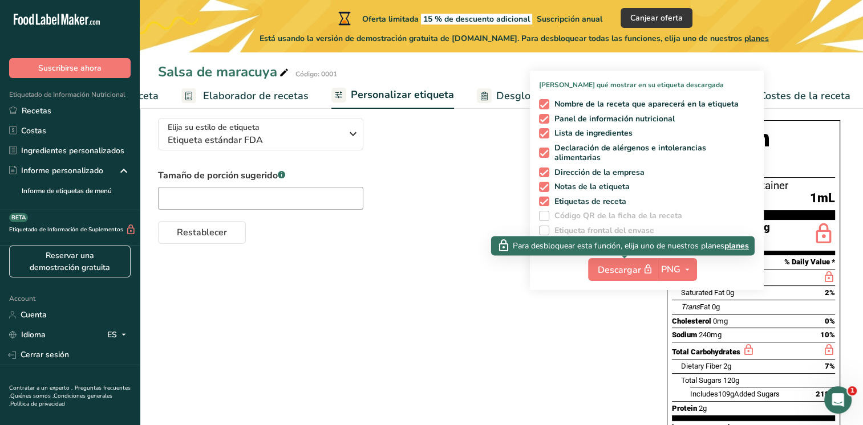
click at [741, 244] on span "planes" at bounding box center [736, 246] width 25 height 12
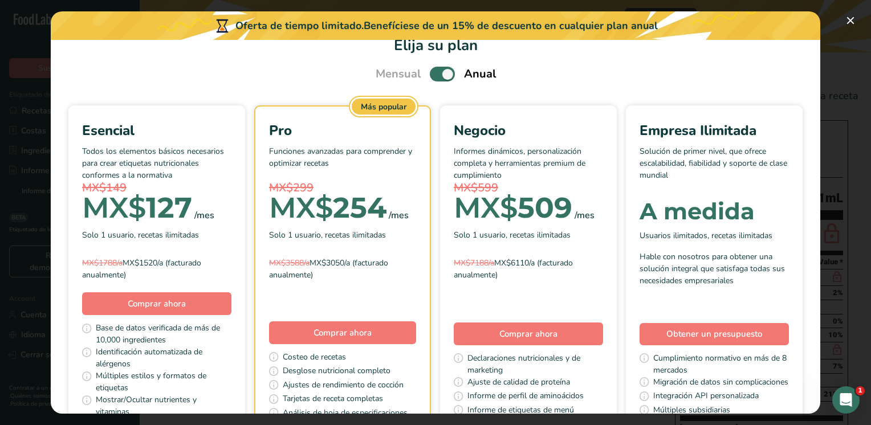
scroll to position [0, 0]
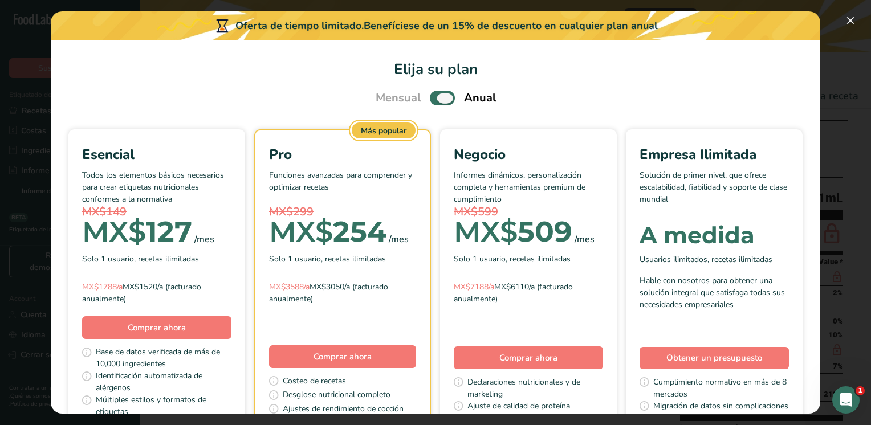
click at [430, 97] on span "Pick Your Pricing Plan Modal" at bounding box center [442, 98] width 25 height 14
click at [430, 97] on input "Pick Your Pricing Plan Modal" at bounding box center [433, 98] width 7 height 7
checkbox input "false"
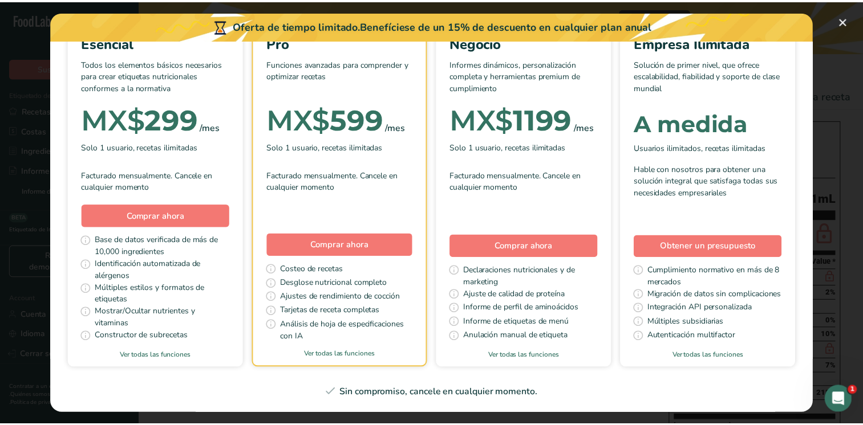
scroll to position [57, 0]
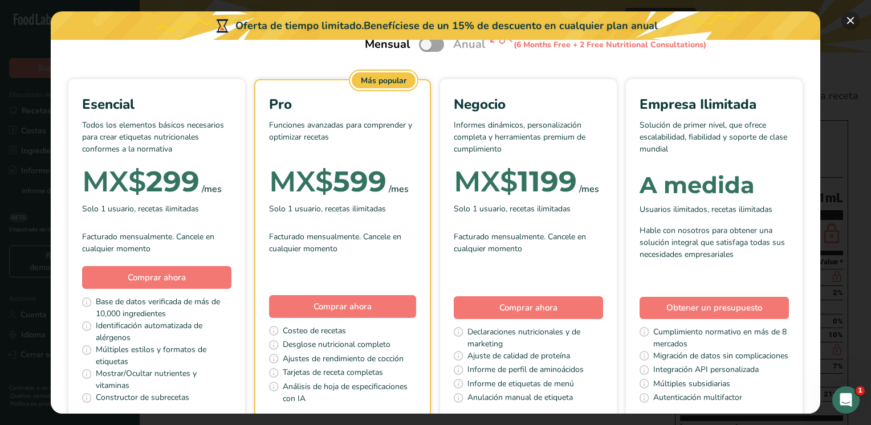
click at [846, 19] on button "Pick Your Pricing Plan Modal" at bounding box center [851, 20] width 18 height 18
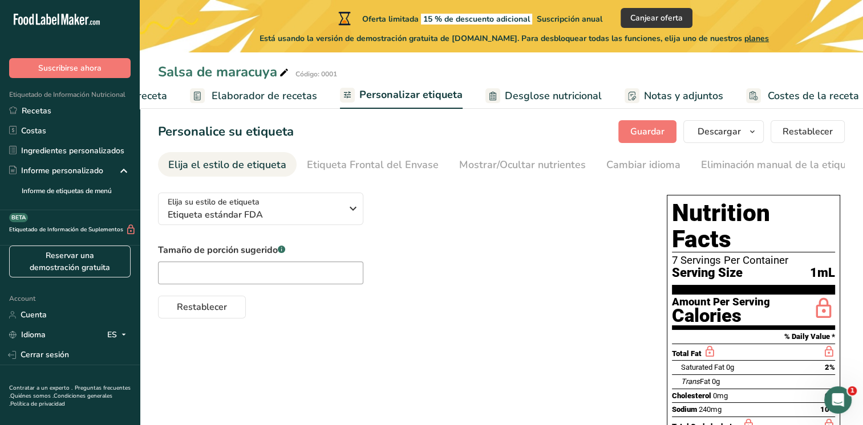
scroll to position [0, 0]
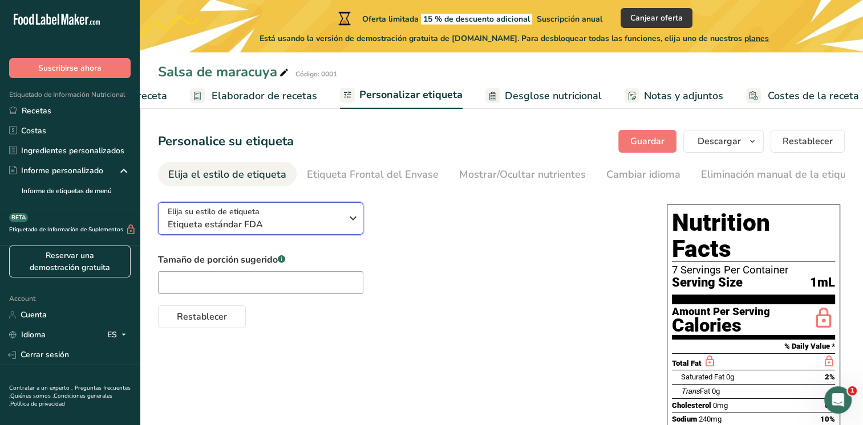
click at [292, 227] on span "Etiqueta estándar FDA" at bounding box center [255, 225] width 174 height 14
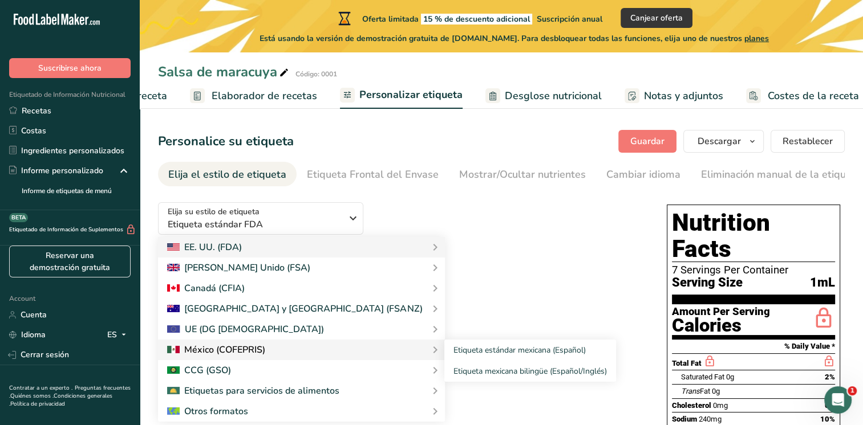
click at [253, 352] on div at bounding box center [216, 350] width 98 height 14
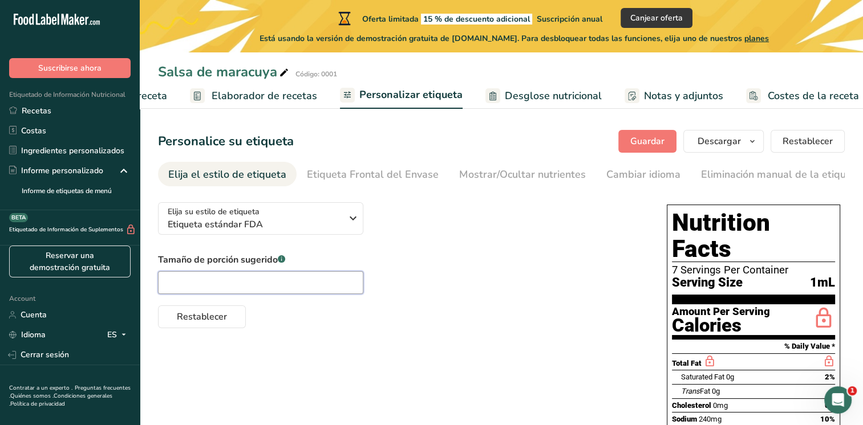
click at [193, 284] on input "text" at bounding box center [260, 282] width 205 height 23
type input "190"
click at [200, 313] on span "Restablecer" at bounding box center [202, 317] width 50 height 14
click at [292, 95] on span "Elaborador de recetas" at bounding box center [264, 95] width 105 height 15
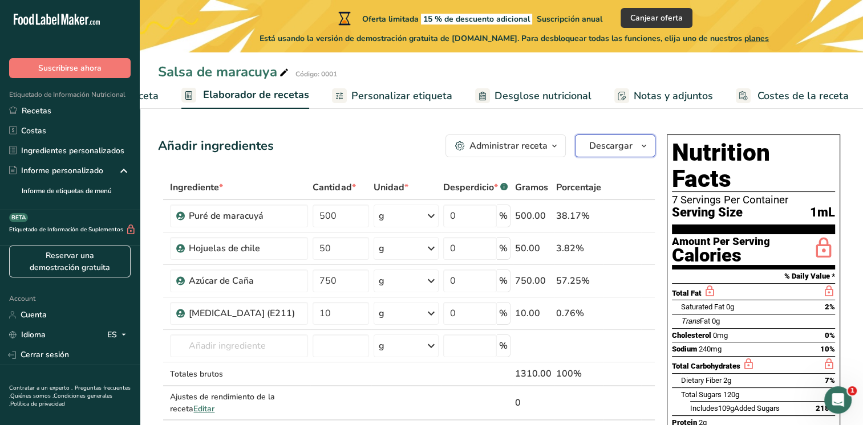
click at [620, 152] on span "Descargar" at bounding box center [610, 146] width 43 height 14
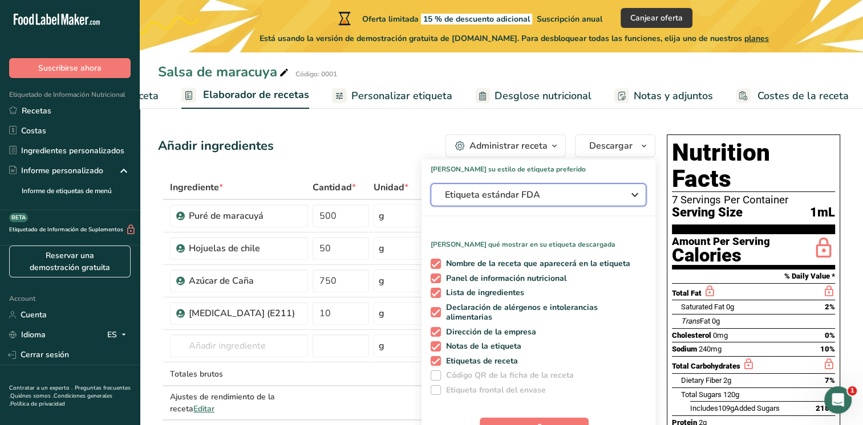
click at [512, 197] on span "Etiqueta estándar FDA" at bounding box center [530, 195] width 171 height 14
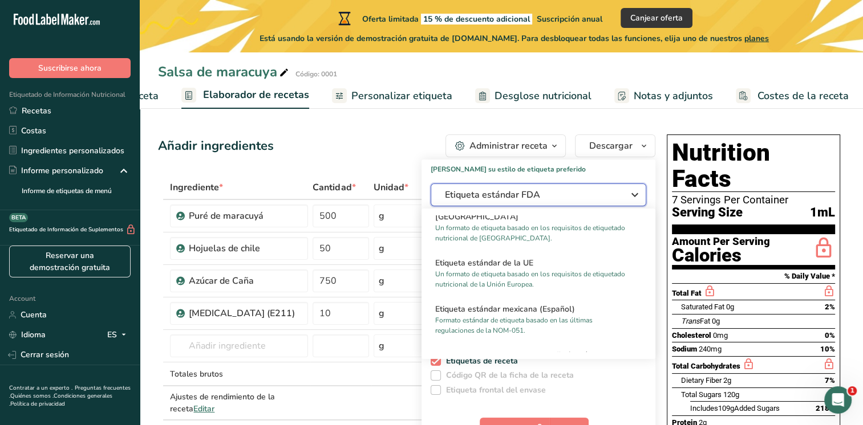
scroll to position [741, 0]
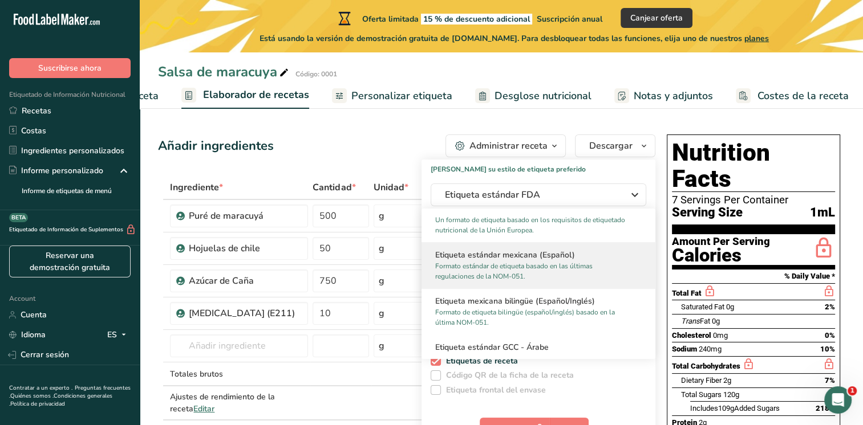
click at [525, 248] on div "Etiqueta estándar mexicana (Español) Formato estándar de etiqueta basado en las…" at bounding box center [538, 265] width 234 height 46
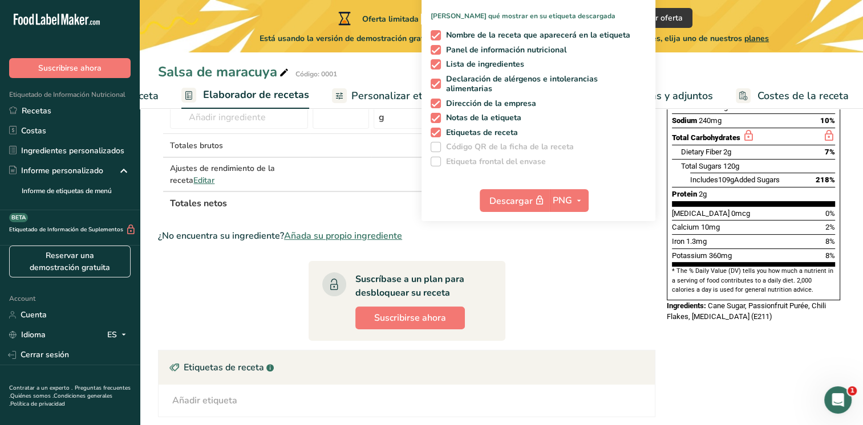
scroll to position [285, 0]
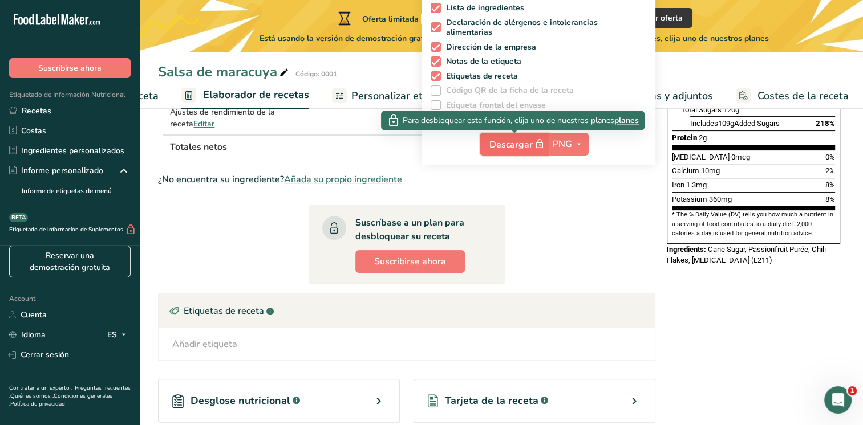
click at [513, 144] on span "Descargar" at bounding box center [517, 144] width 57 height 14
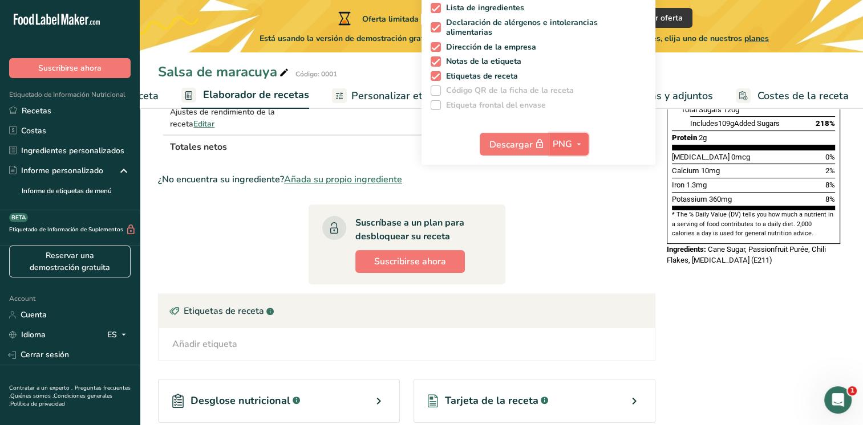
click at [559, 149] on span "PNG" at bounding box center [562, 144] width 19 height 14
click at [570, 165] on link "PNG" at bounding box center [570, 167] width 36 height 19
click at [128, 88] on div "Etiquetado de Información Nutricional Recetas Costas Ingredientes personalizado…" at bounding box center [70, 144] width 140 height 132
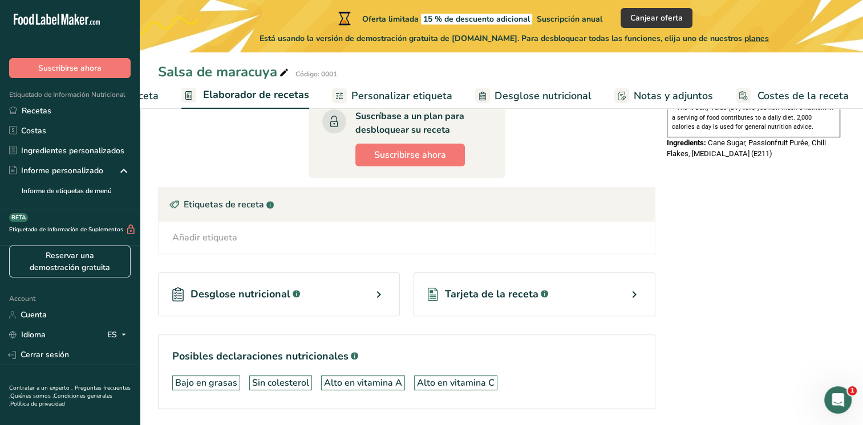
scroll to position [399, 0]
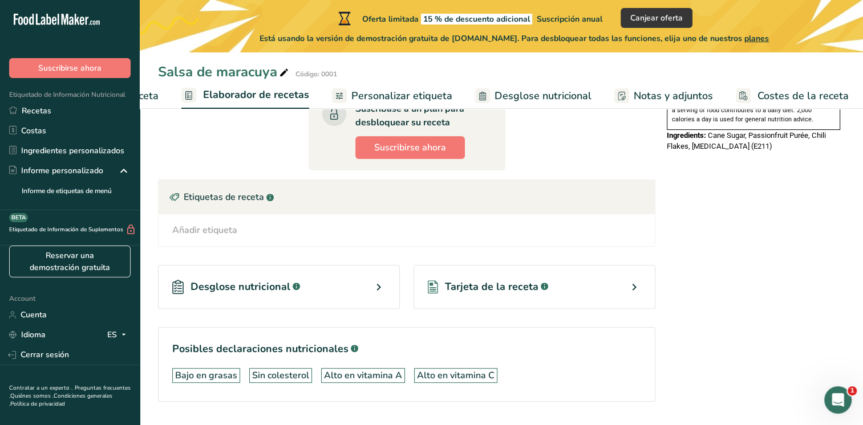
click at [202, 231] on div "Añadir etiqueta" at bounding box center [204, 231] width 65 height 14
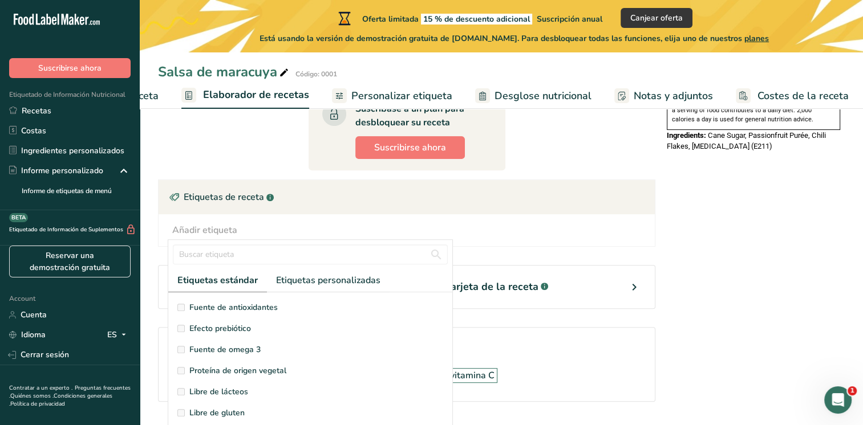
scroll to position [42, 0]
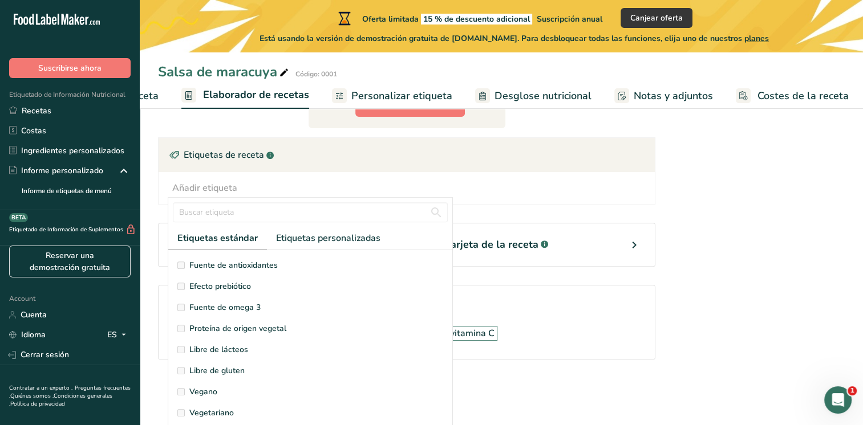
click at [148, 234] on section "Añadir ingredientes Administrar receta Eliminar receta Duplicar receta Escalar …" at bounding box center [501, 42] width 723 height 744
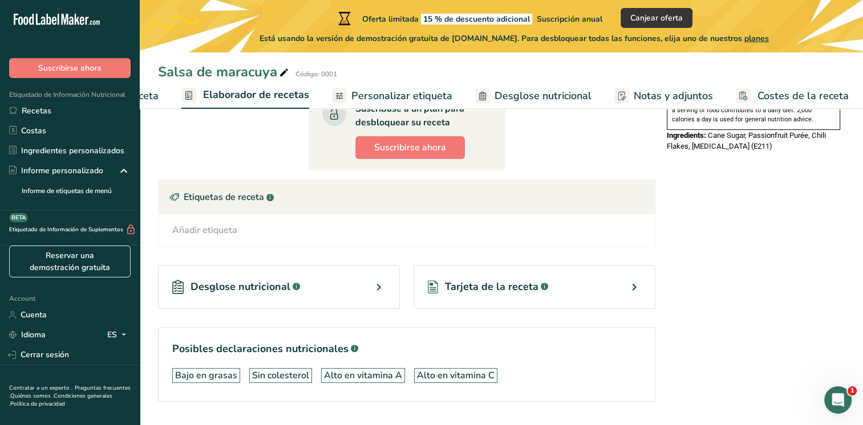
scroll to position [428, 0]
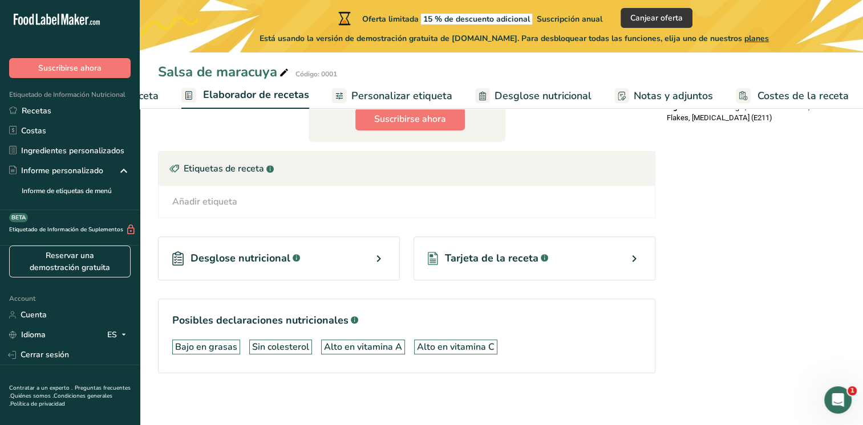
click at [500, 257] on span "Tarjeta de la receta" at bounding box center [492, 258] width 94 height 15
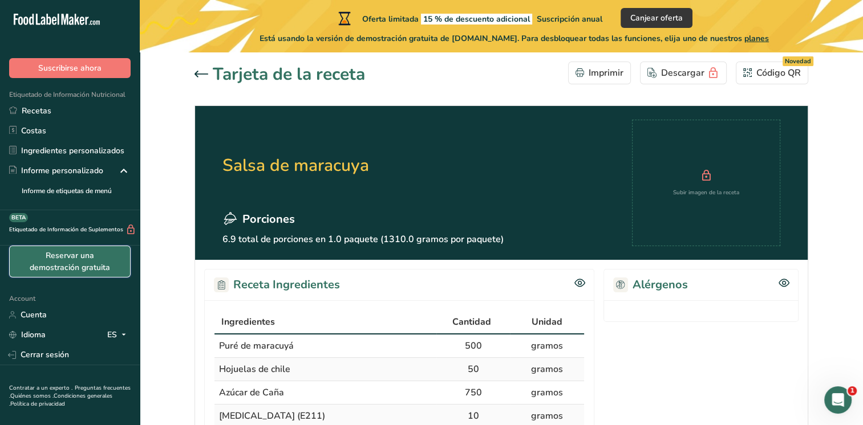
click at [77, 256] on link "Reservar una demostración gratuita" at bounding box center [69, 262] width 121 height 32
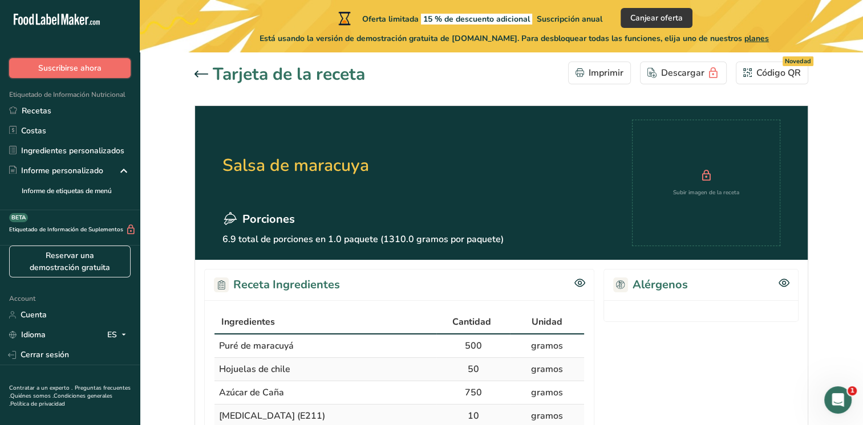
click at [39, 63] on span "Suscribirse ahora" at bounding box center [69, 68] width 63 height 12
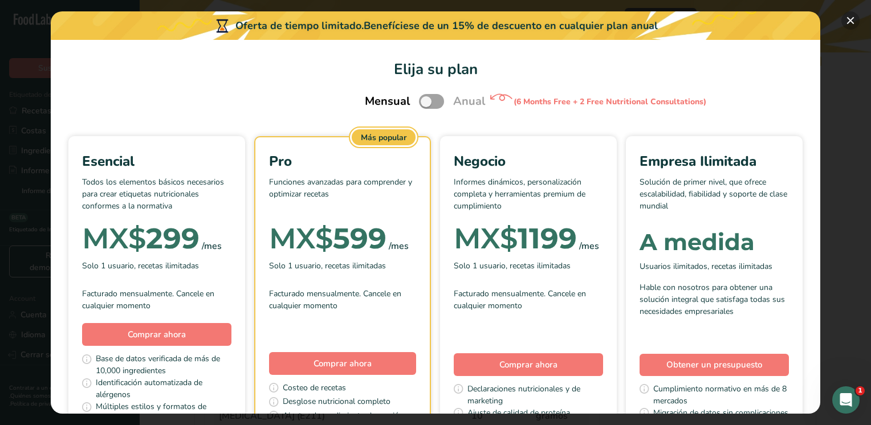
click at [851, 15] on button "Pick Your Pricing Plan Modal" at bounding box center [851, 20] width 18 height 18
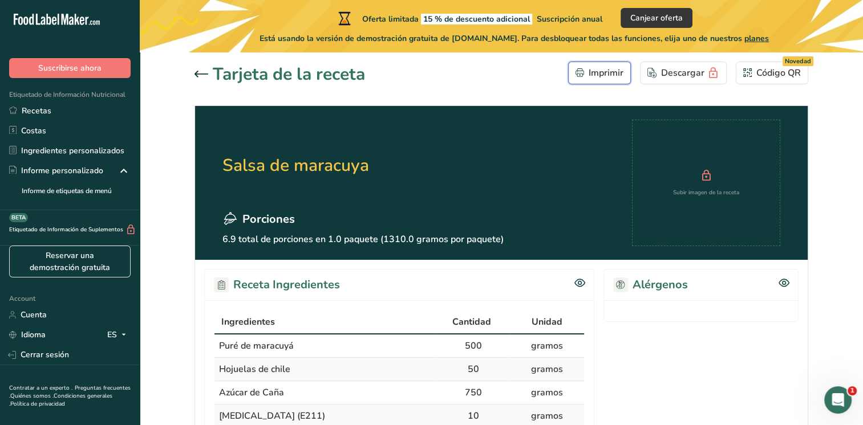
click at [608, 81] on button "Imprimir" at bounding box center [599, 73] width 63 height 23
